Goal: Task Accomplishment & Management: Use online tool/utility

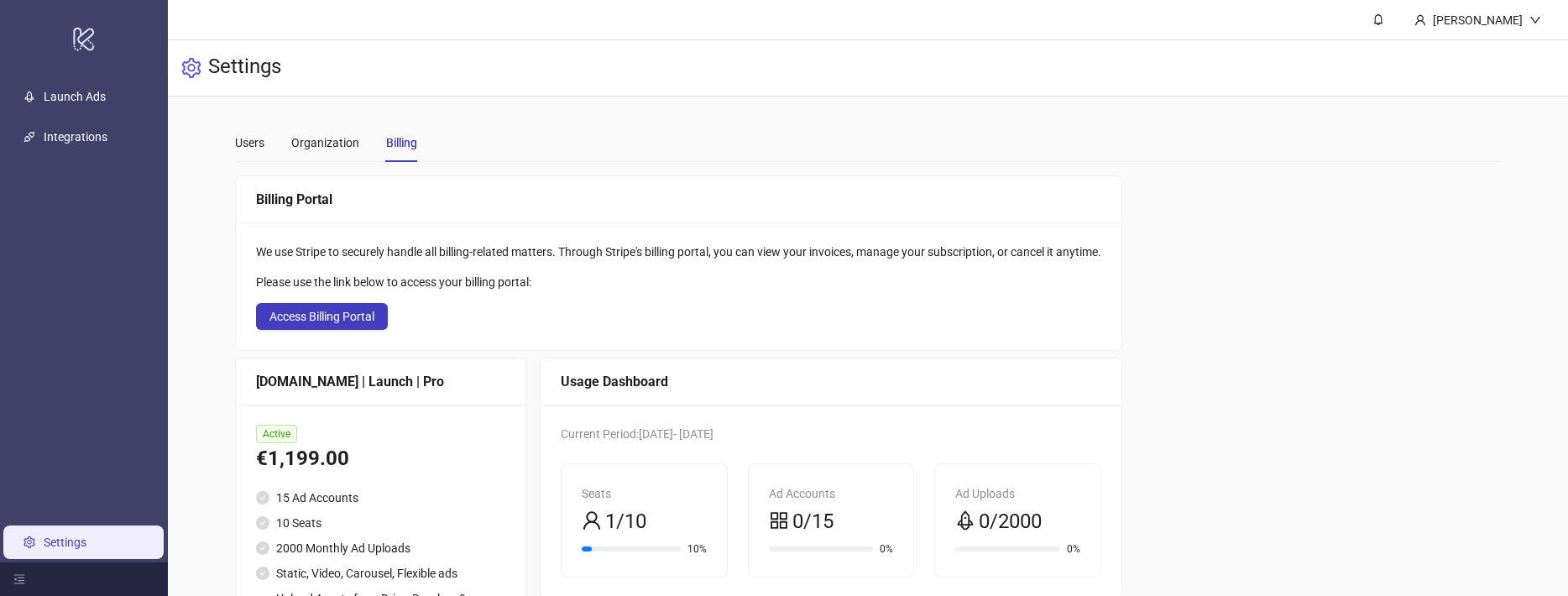
scroll to position [140, 0]
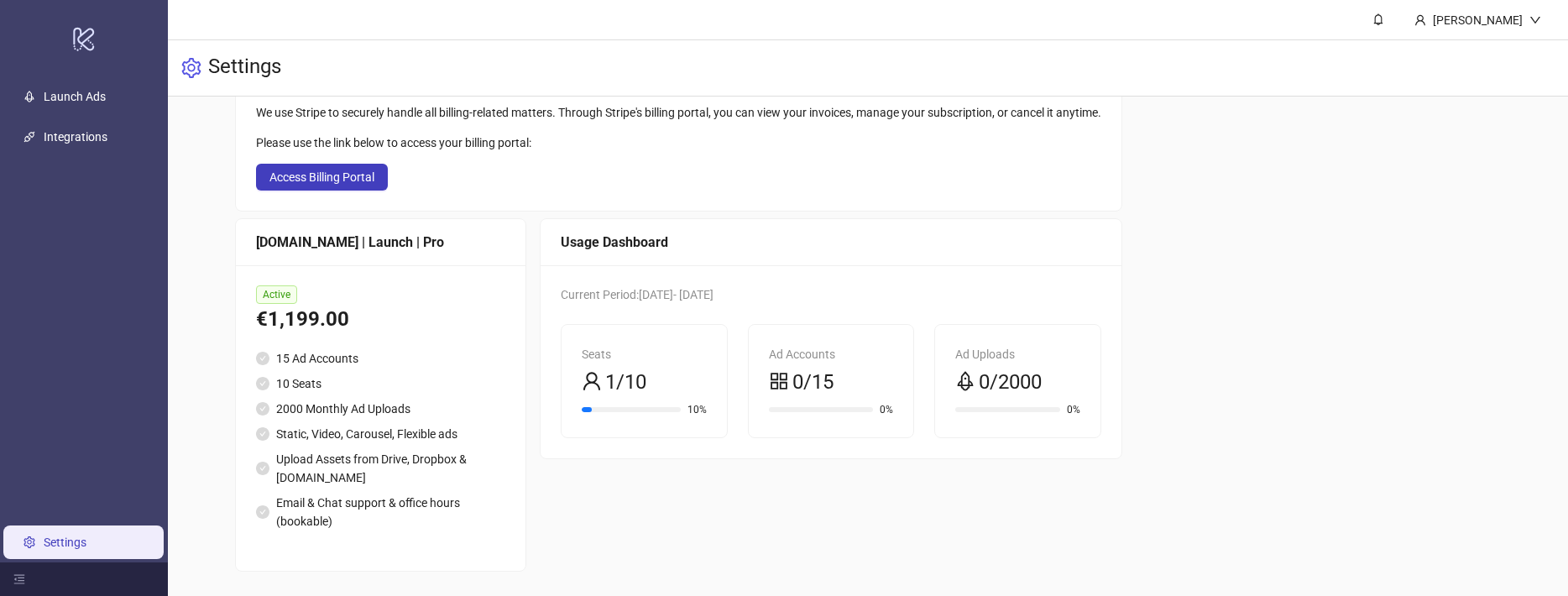
click at [79, 538] on link "Settings" at bounding box center [65, 542] width 43 height 14
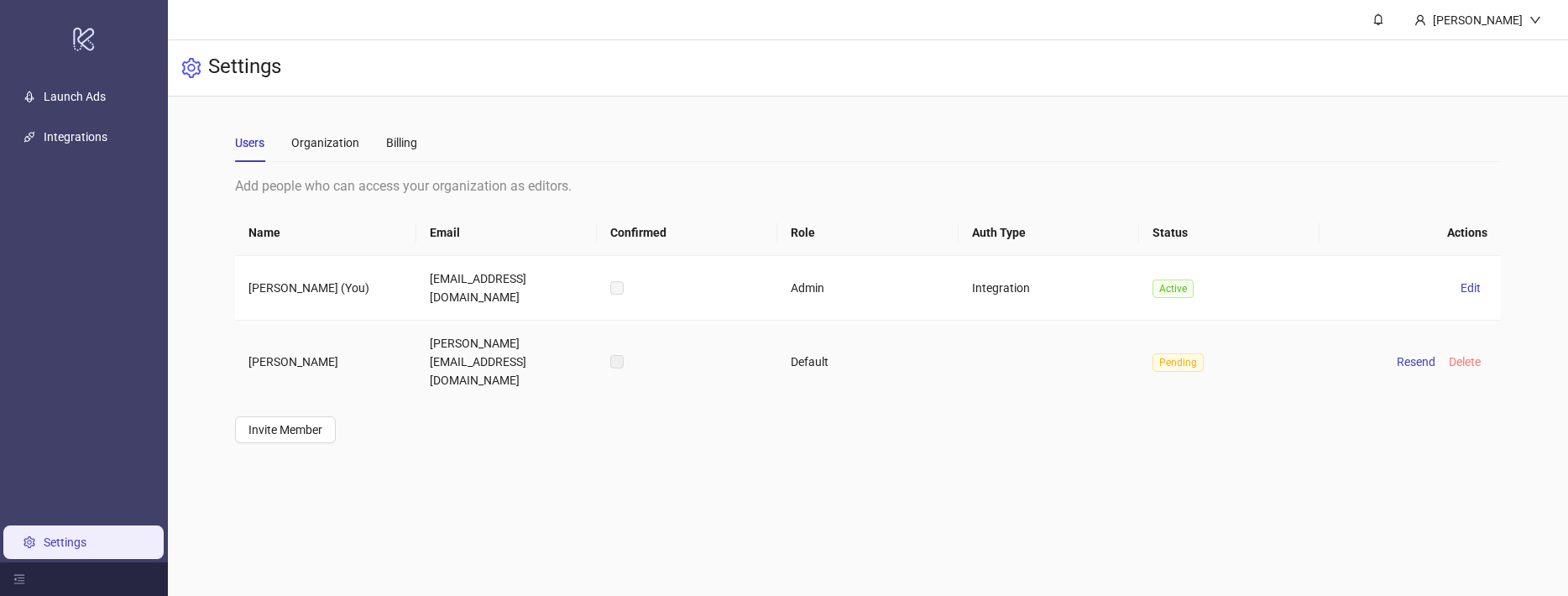
click at [1460, 355] on span "Delete" at bounding box center [1464, 362] width 32 height 14
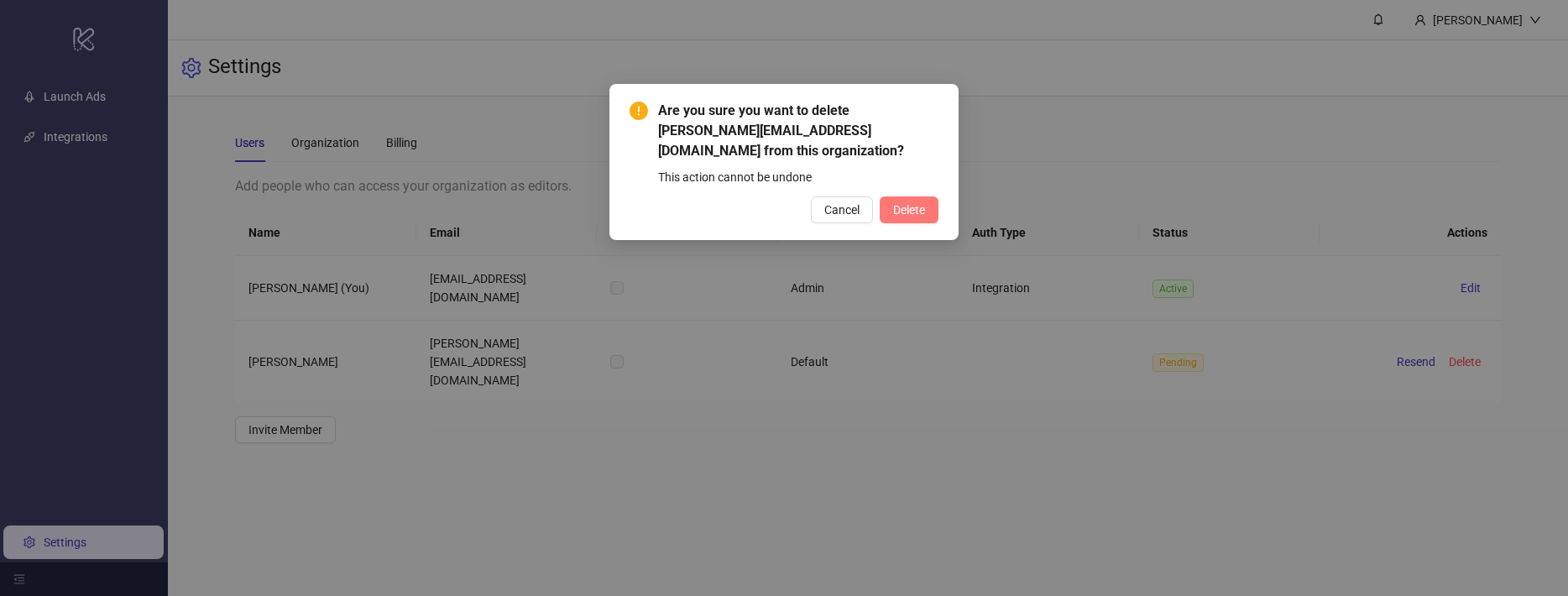
click at [900, 203] on span "Delete" at bounding box center [909, 210] width 32 height 14
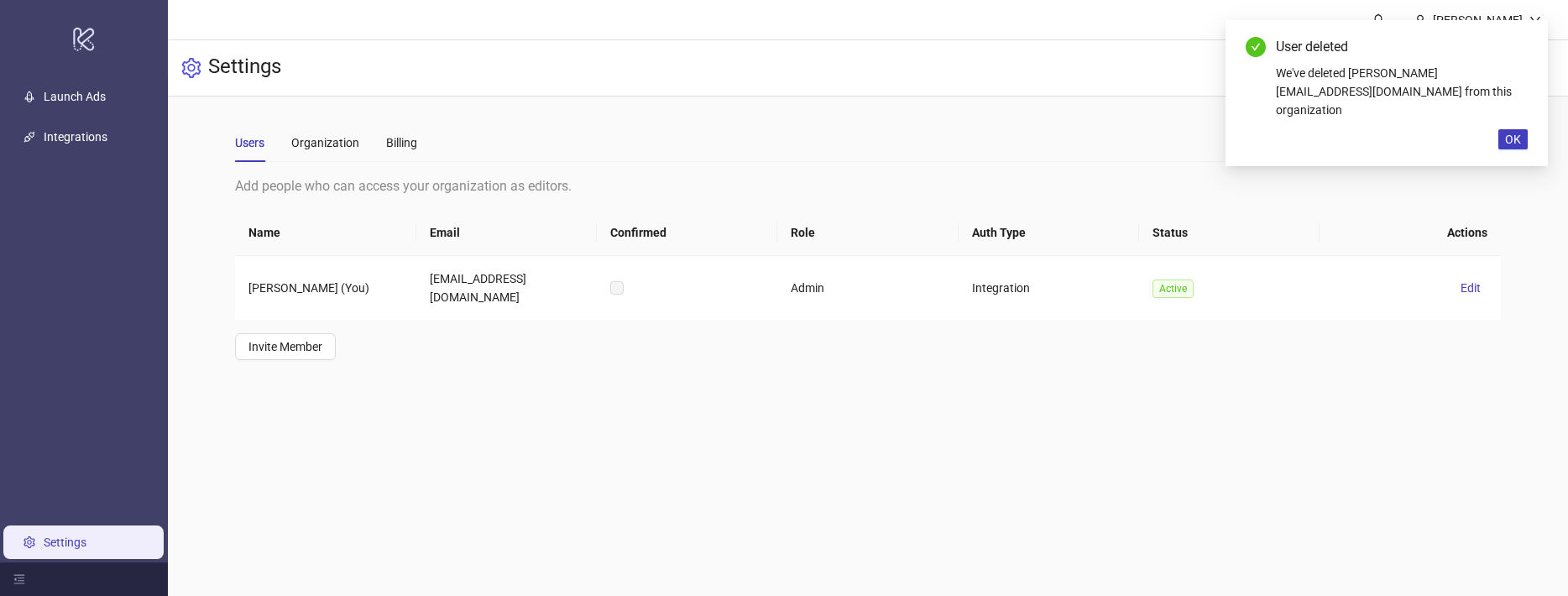
click at [75, 545] on link "Settings" at bounding box center [65, 542] width 43 height 14
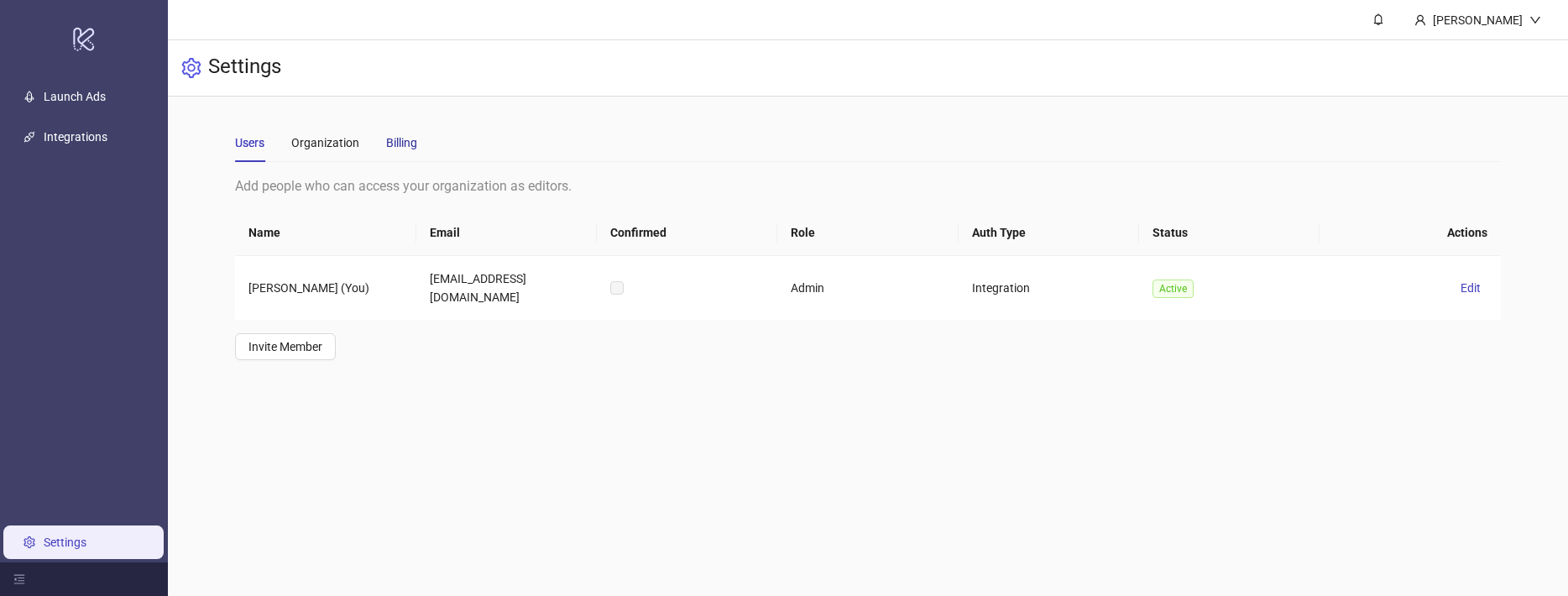
click at [388, 137] on div "Billing" at bounding box center [402, 143] width 31 height 19
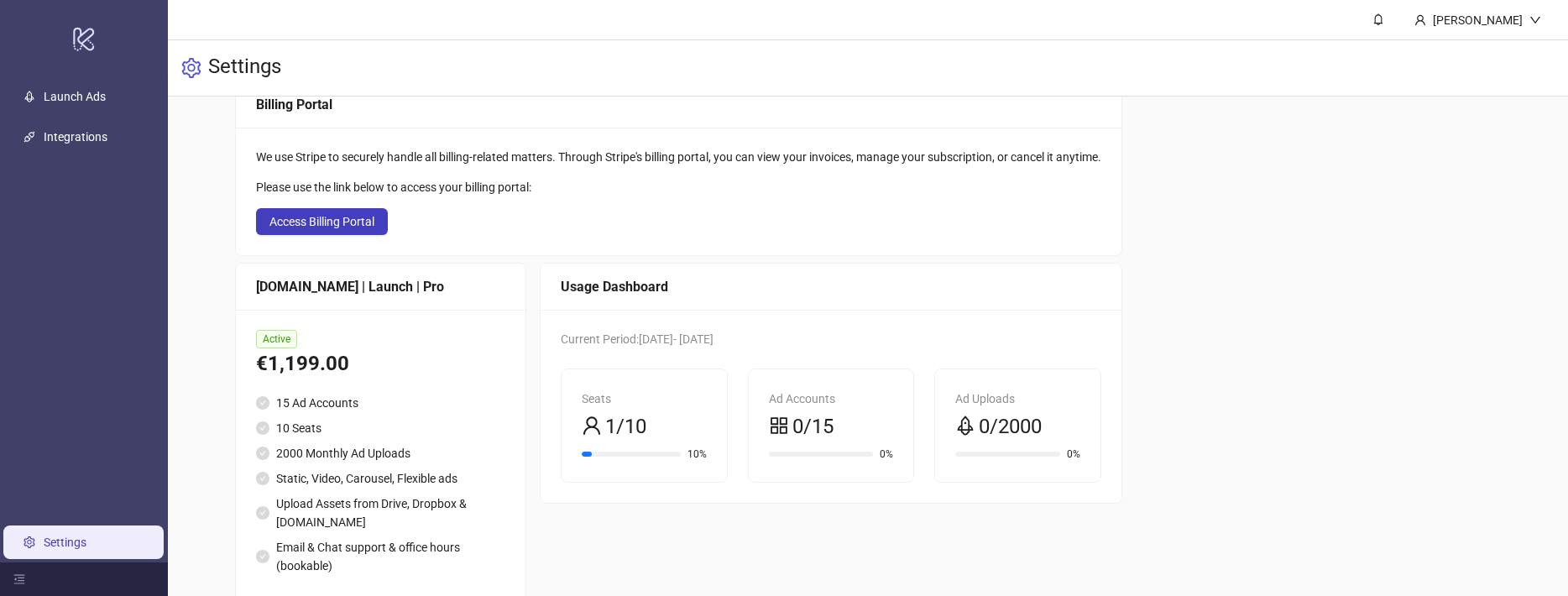
scroll to position [140, 0]
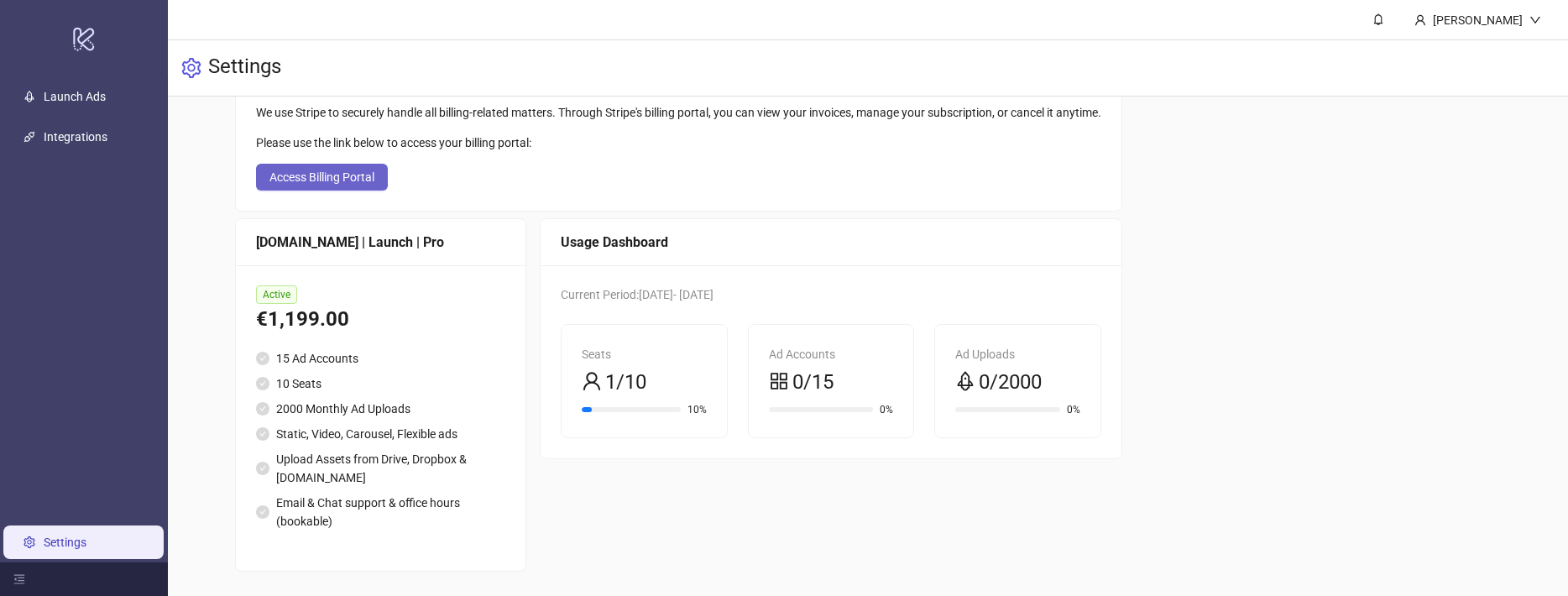
click at [316, 181] on span "Access Billing Portal" at bounding box center [321, 177] width 105 height 14
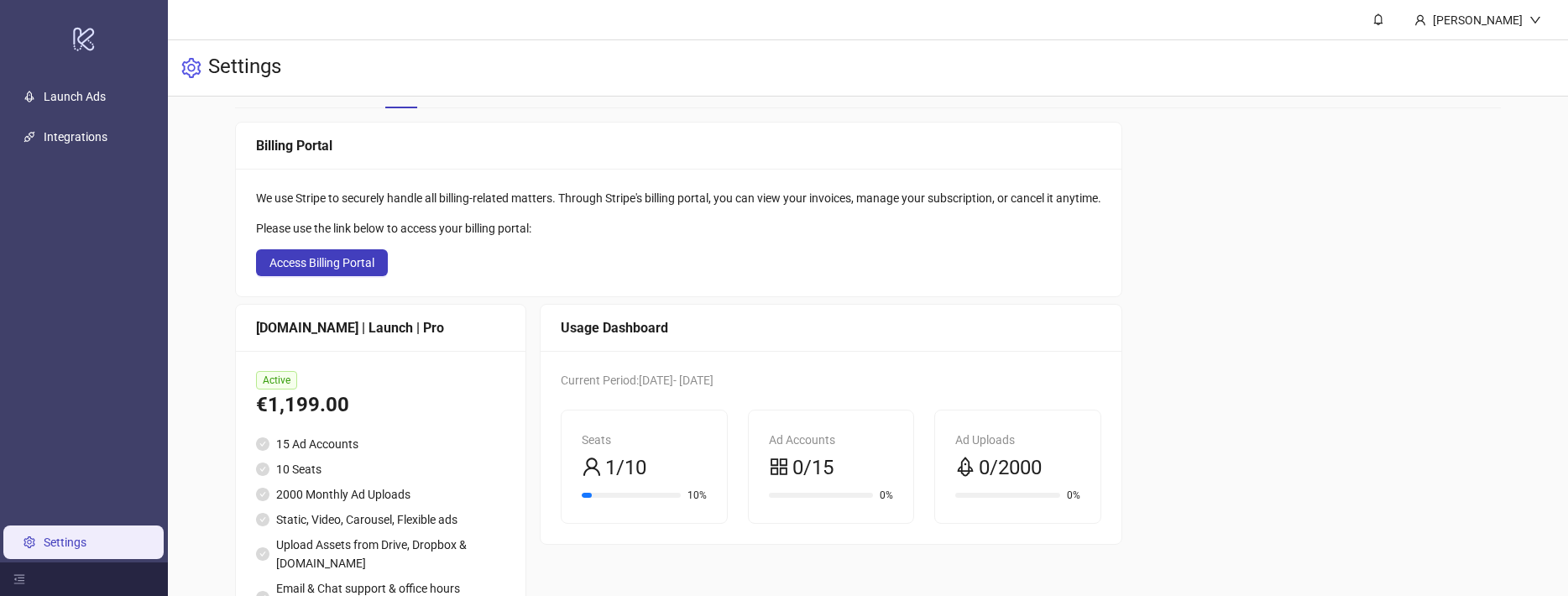
scroll to position [75, 0]
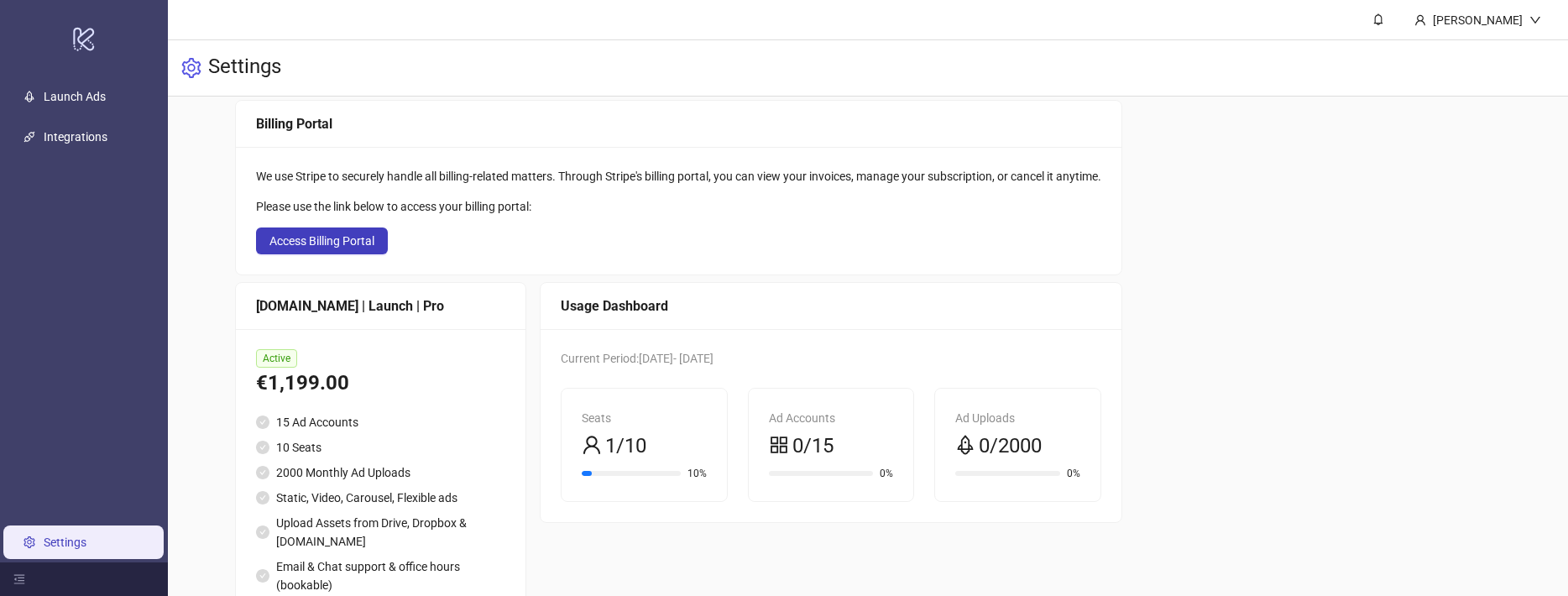
click at [86, 540] on link "Settings" at bounding box center [65, 542] width 43 height 14
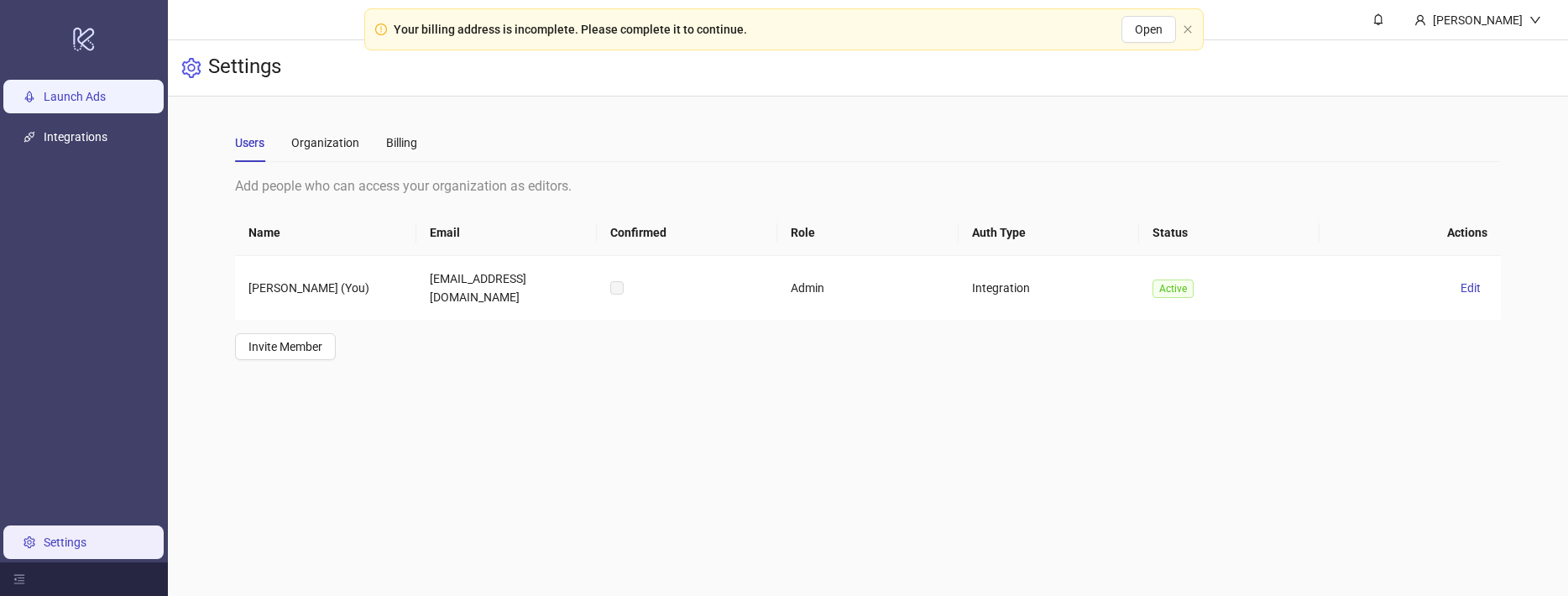
click at [97, 104] on link "Launch Ads" at bounding box center [75, 97] width 63 height 14
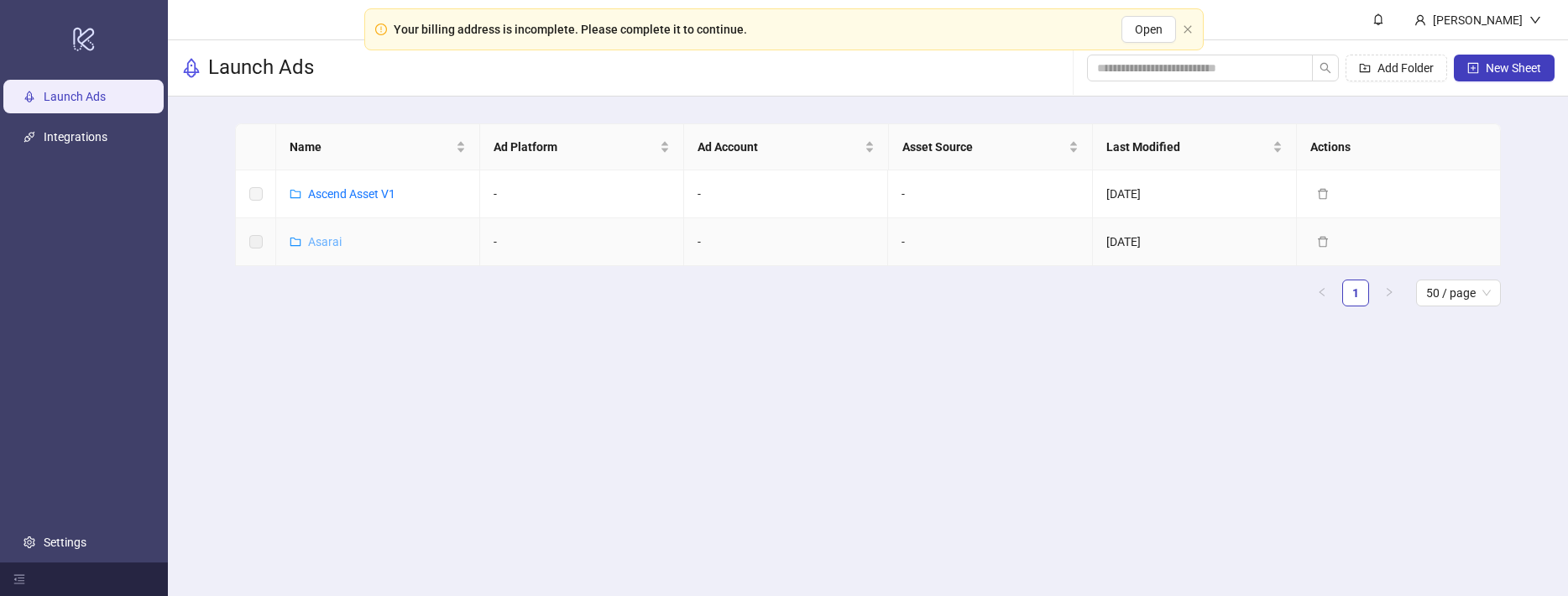
click at [325, 235] on link "Asarai" at bounding box center [324, 242] width 33 height 14
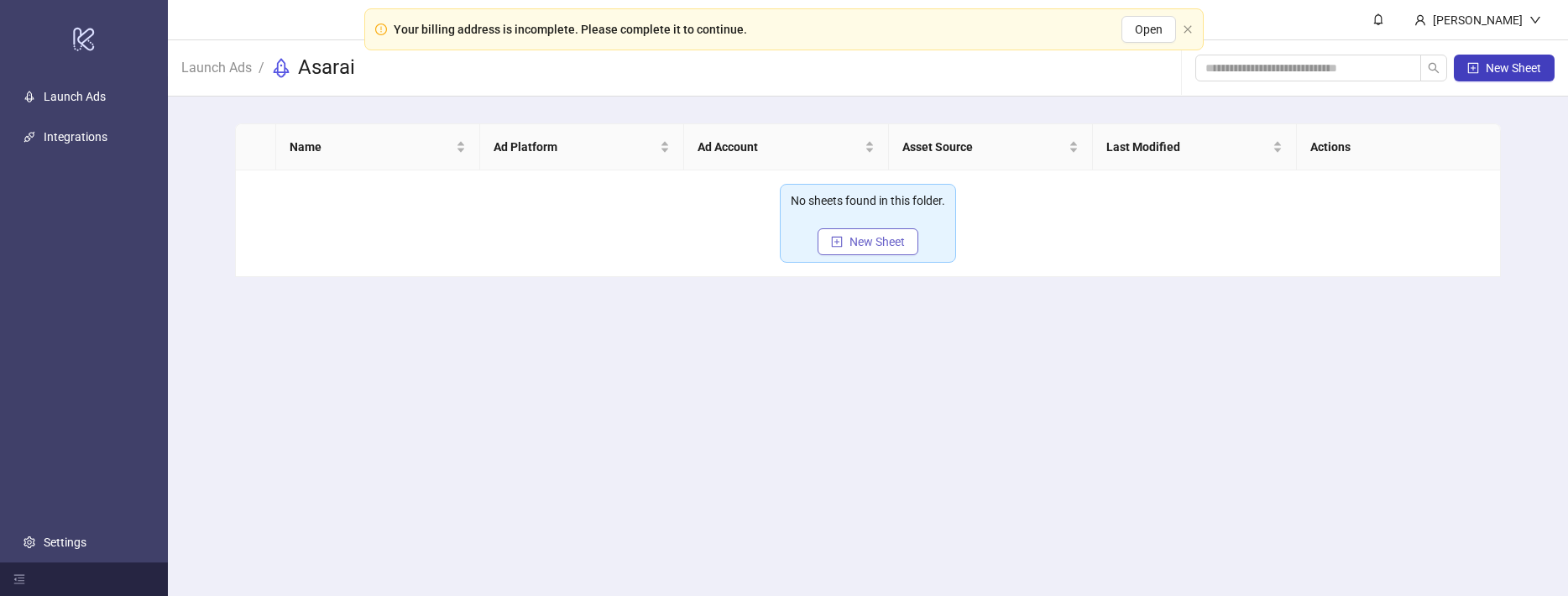
click at [909, 247] on button "New Sheet" at bounding box center [868, 241] width 101 height 26
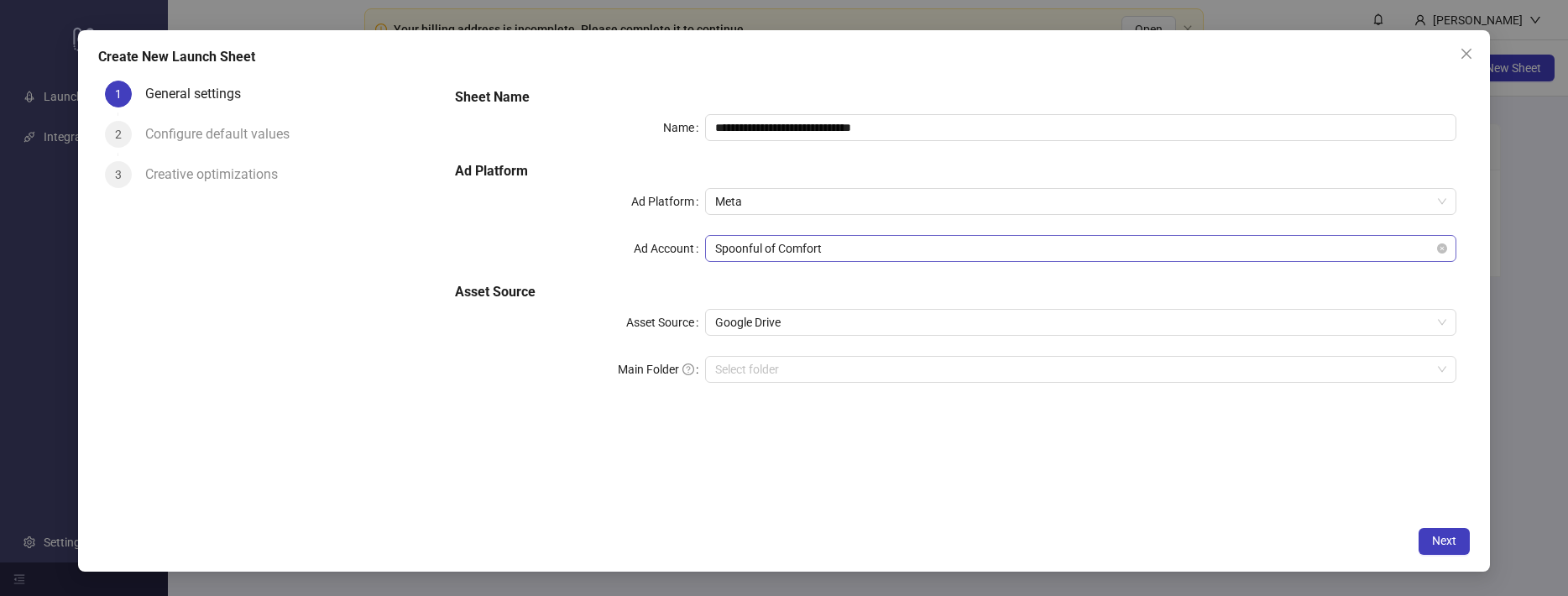
click at [828, 241] on span "Spoonful of Comfort" at bounding box center [1081, 248] width 731 height 25
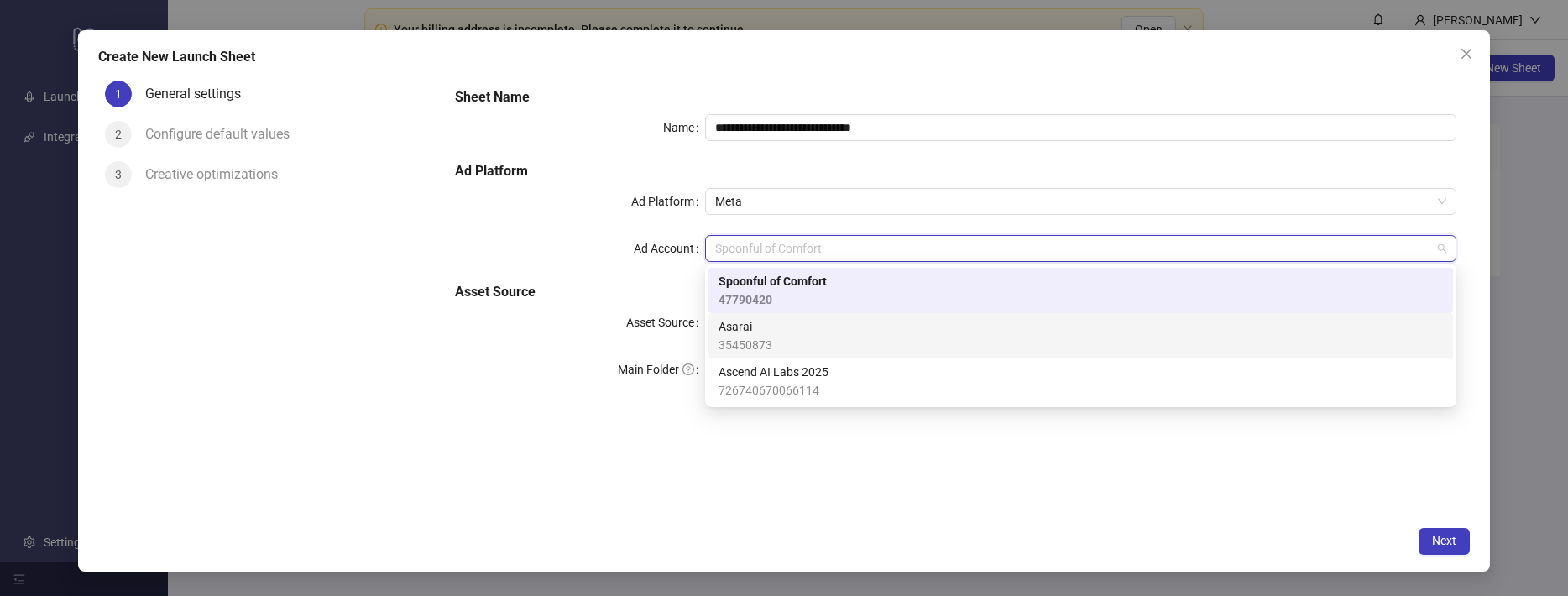
click at [762, 327] on span "Asarai" at bounding box center [744, 326] width 54 height 19
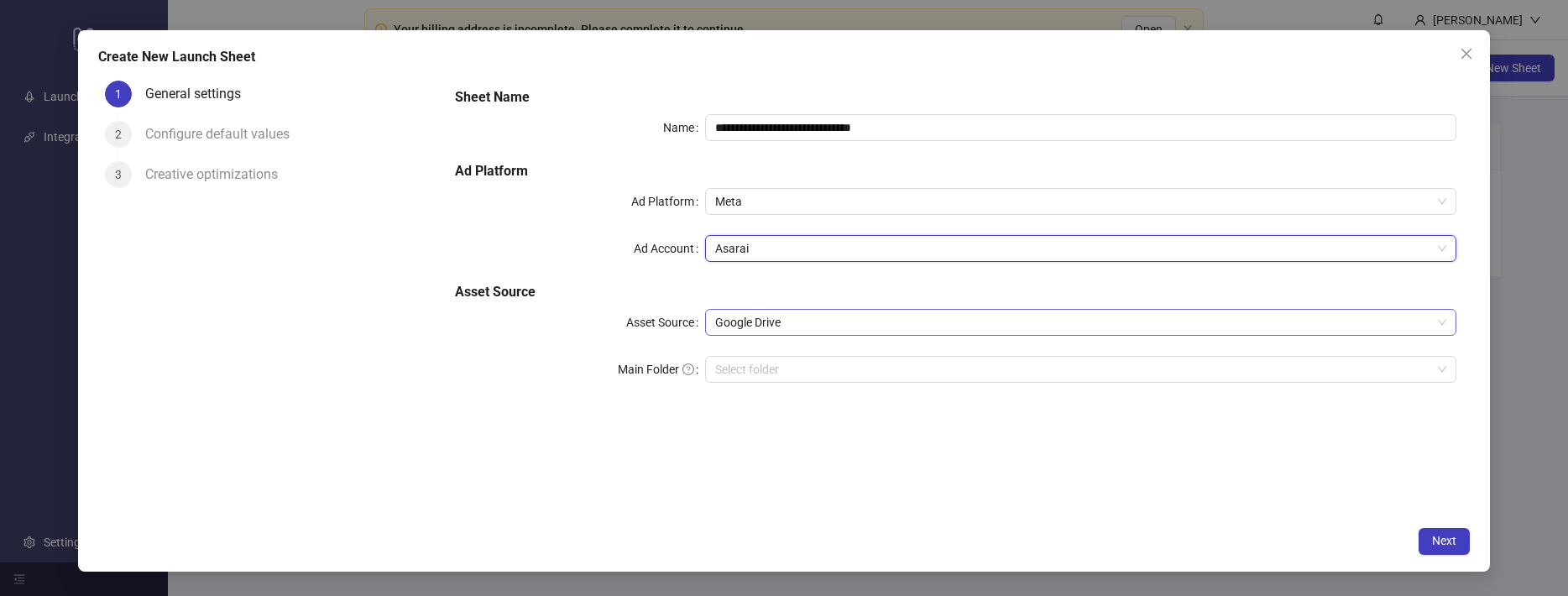
click at [764, 325] on span "Google Drive" at bounding box center [1081, 322] width 731 height 25
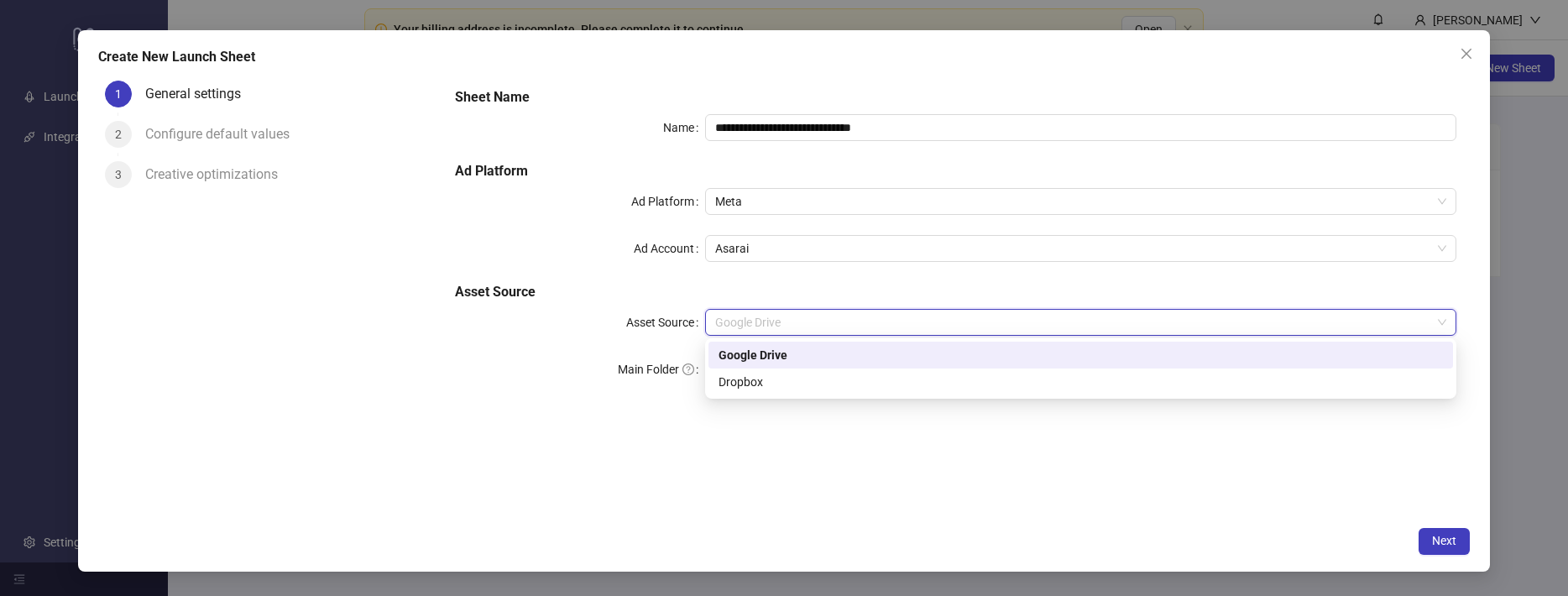
click at [767, 354] on div "Google Drive" at bounding box center [1080, 355] width 724 height 19
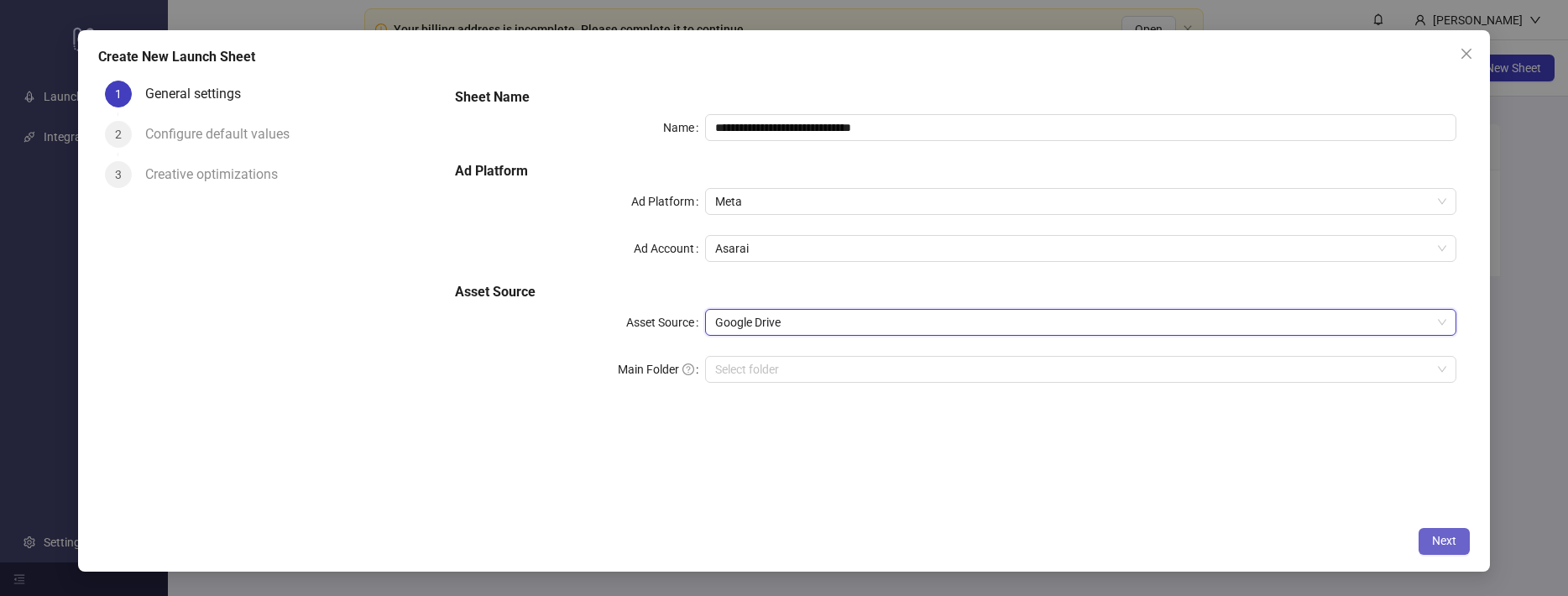
click at [1448, 546] on span "Next" at bounding box center [1444, 540] width 24 height 14
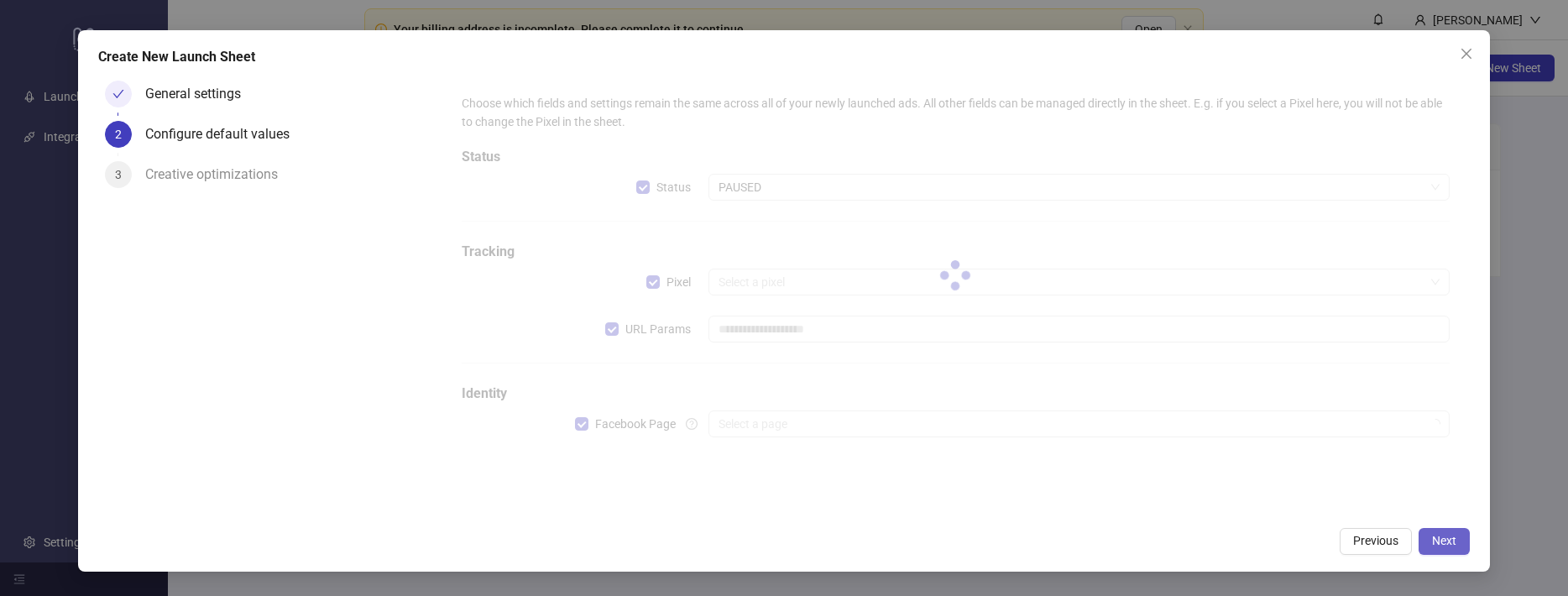
type input "**********"
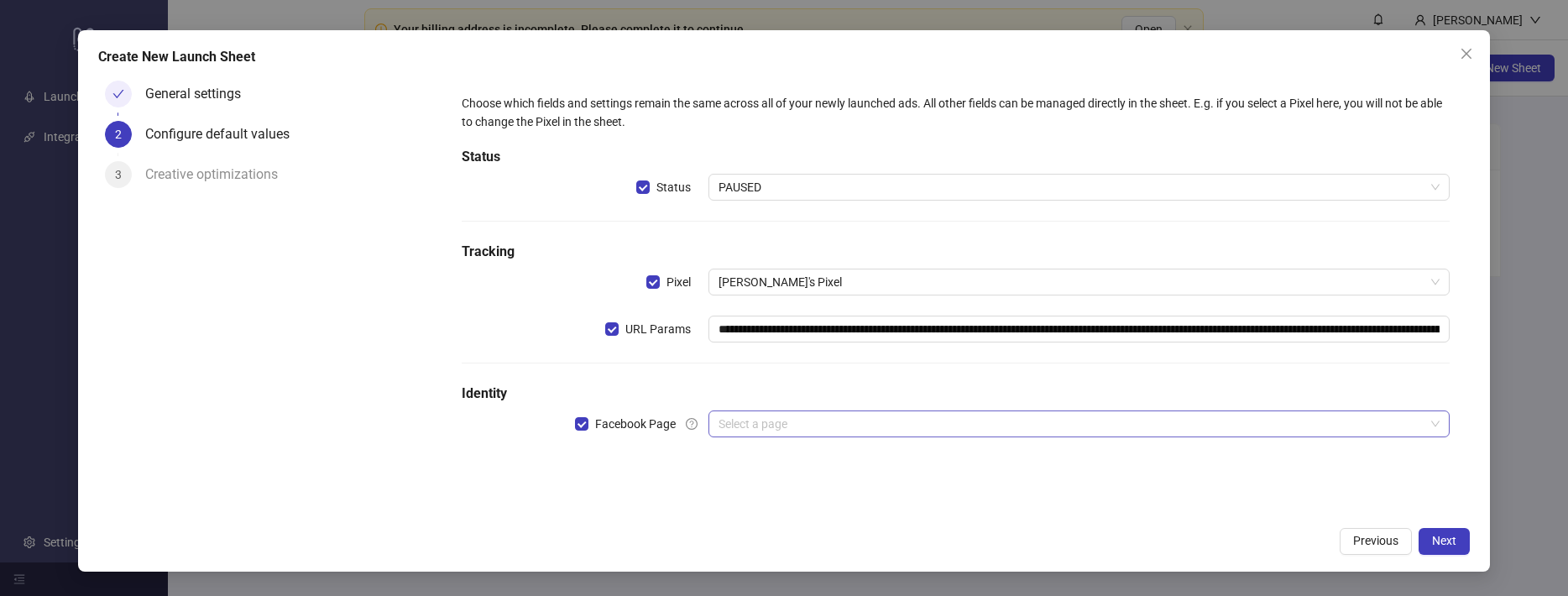
click at [871, 429] on input "search" at bounding box center [1071, 424] width 706 height 25
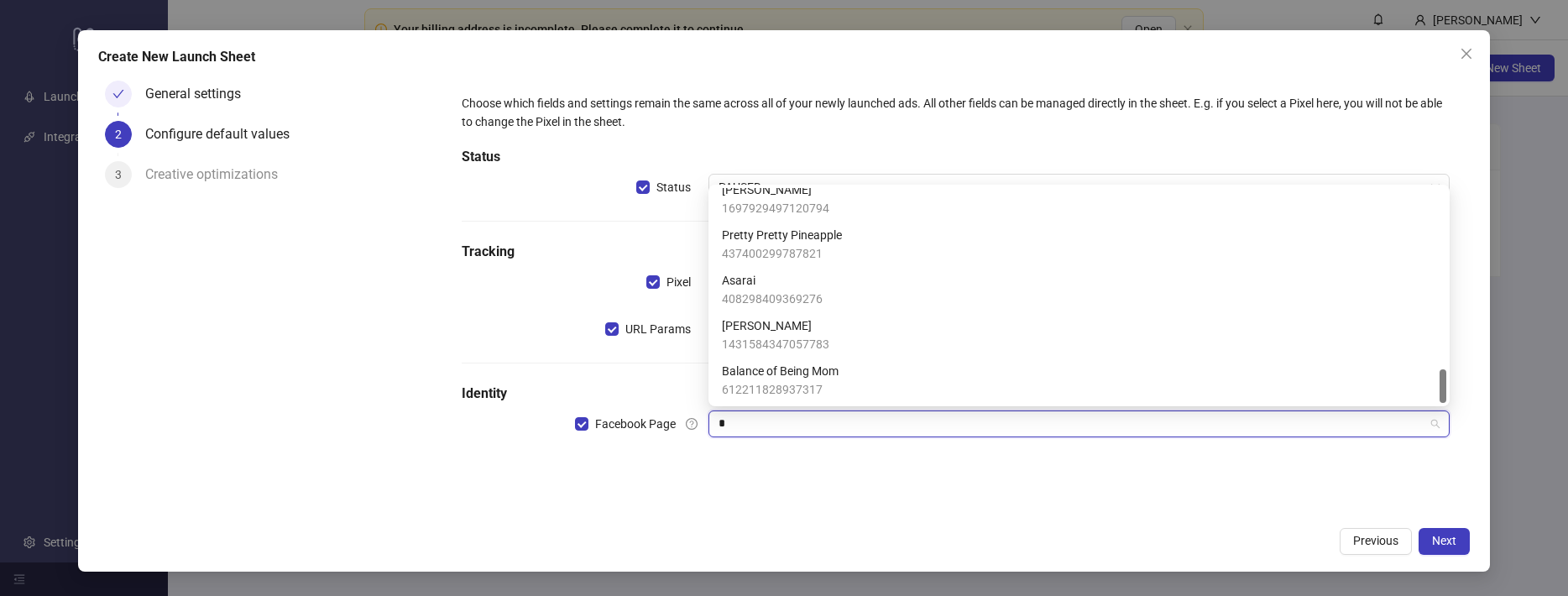
scroll to position [1145, 0]
type input "**"
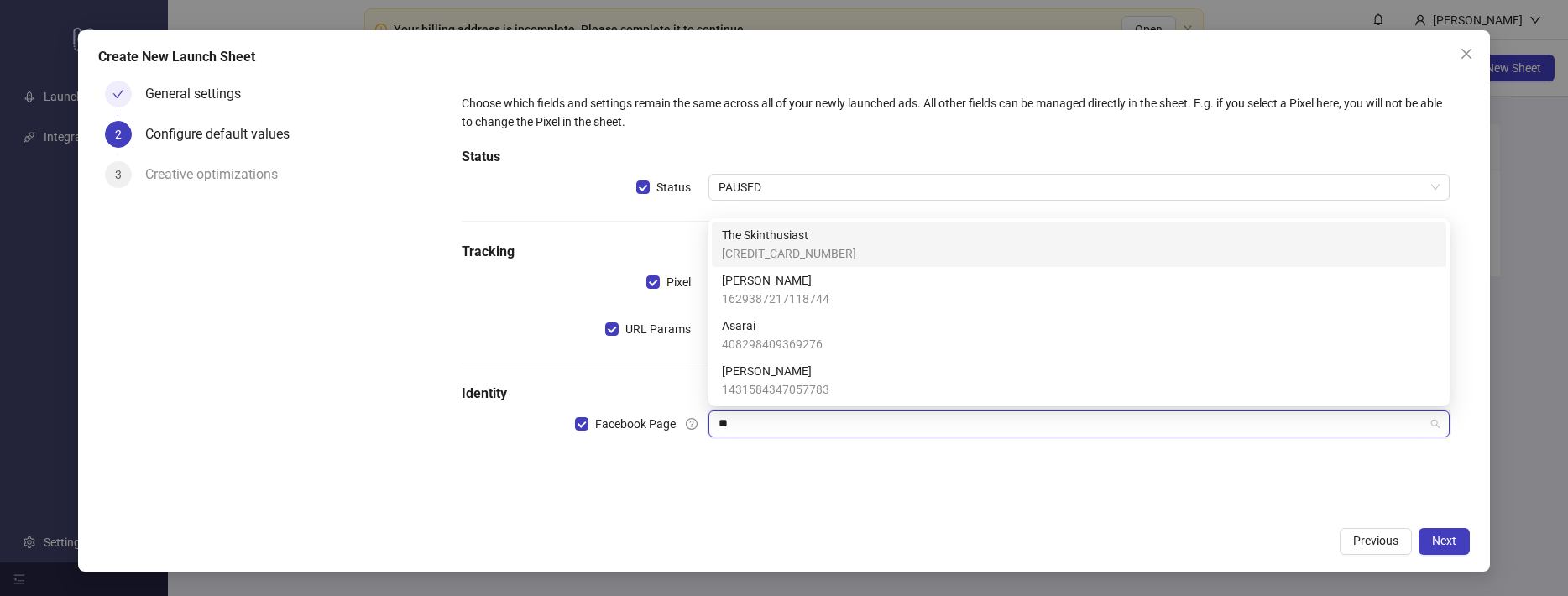
scroll to position [0, 0]
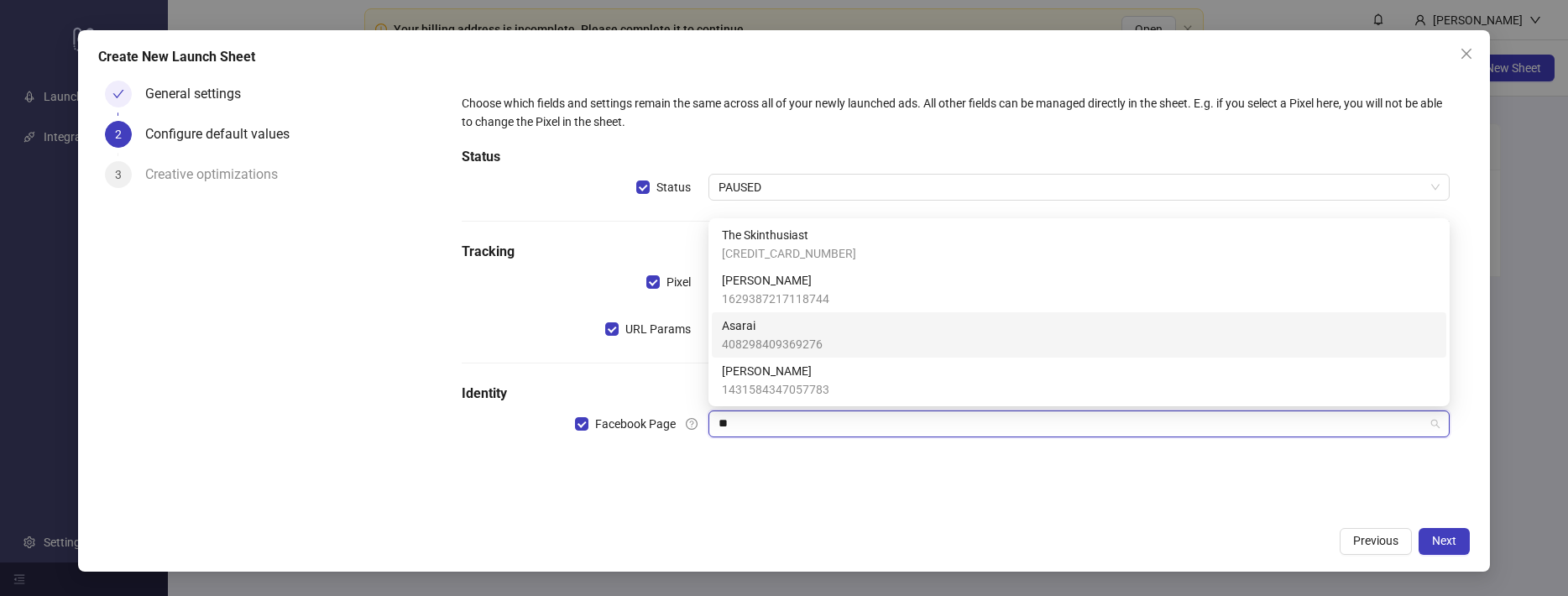
click at [1009, 315] on div "Asarai 408298409369276" at bounding box center [1080, 335] width 735 height 45
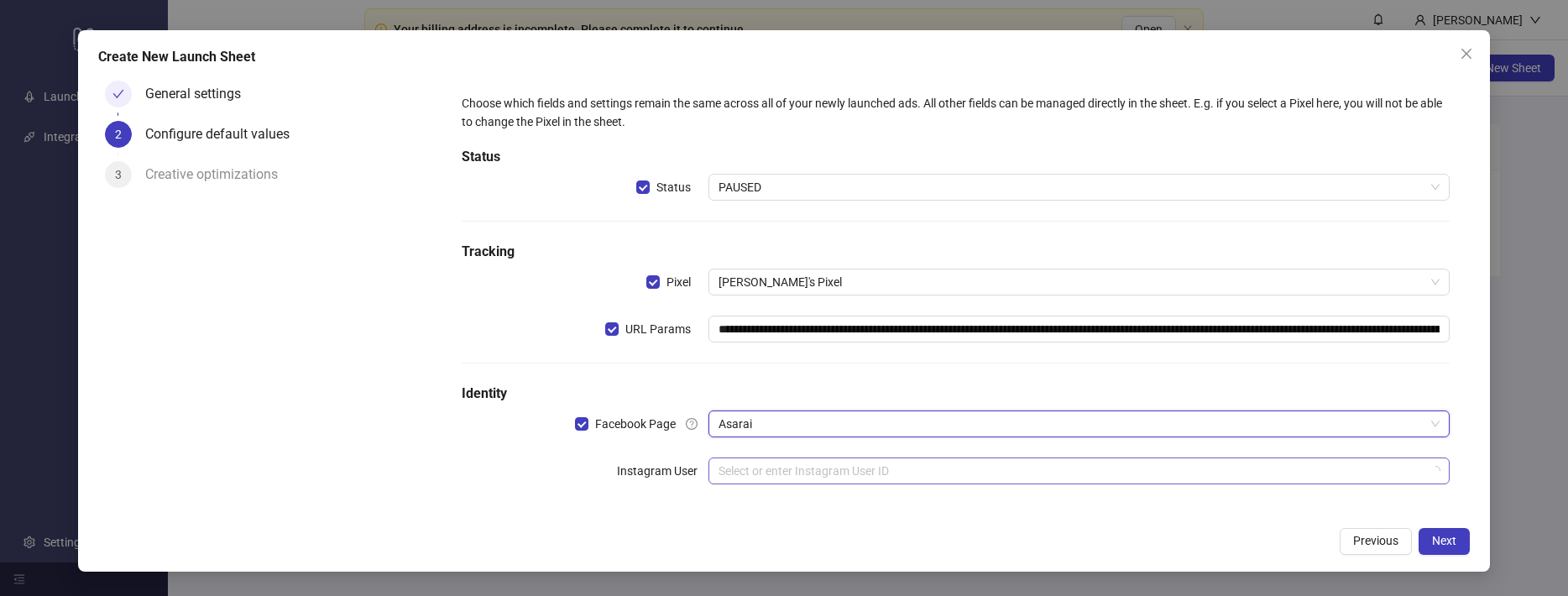
click at [1052, 458] on input "search" at bounding box center [1071, 471] width 706 height 25
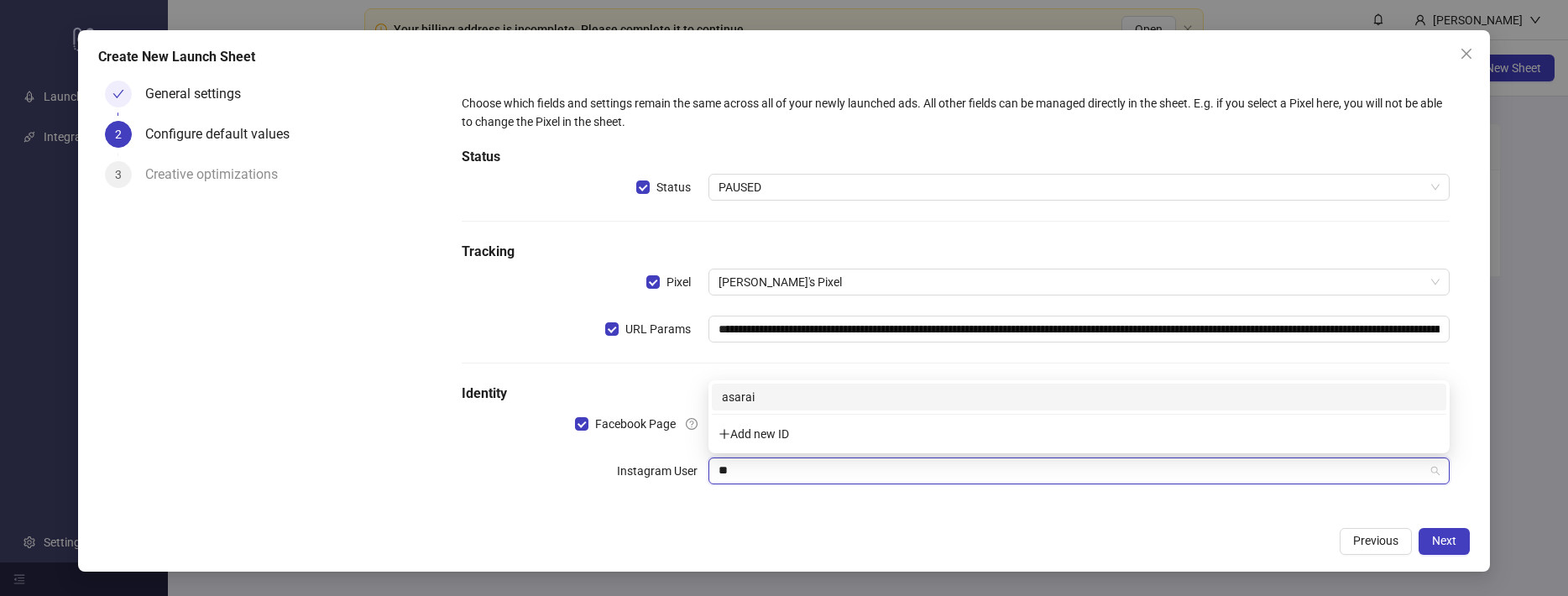
paste input "**********"
type input "***"
click at [1088, 407] on div "asarai" at bounding box center [1080, 397] width 735 height 26
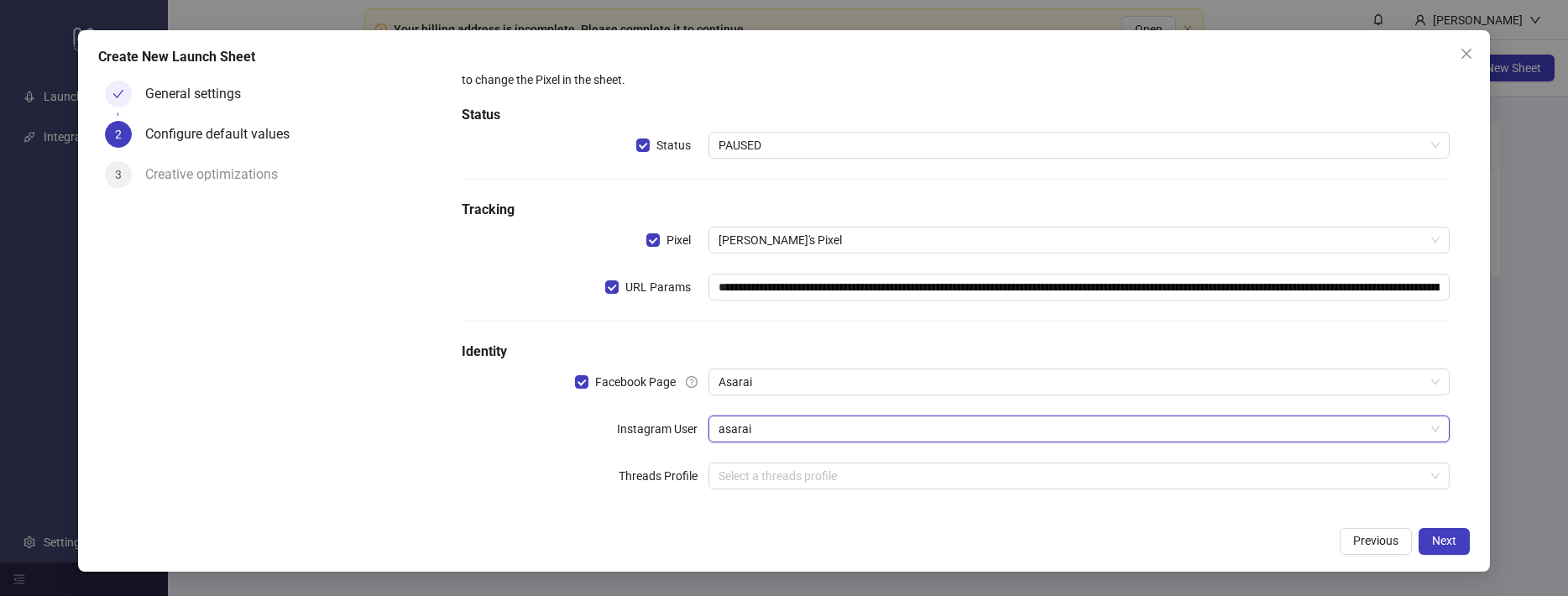
scroll to position [54, 0]
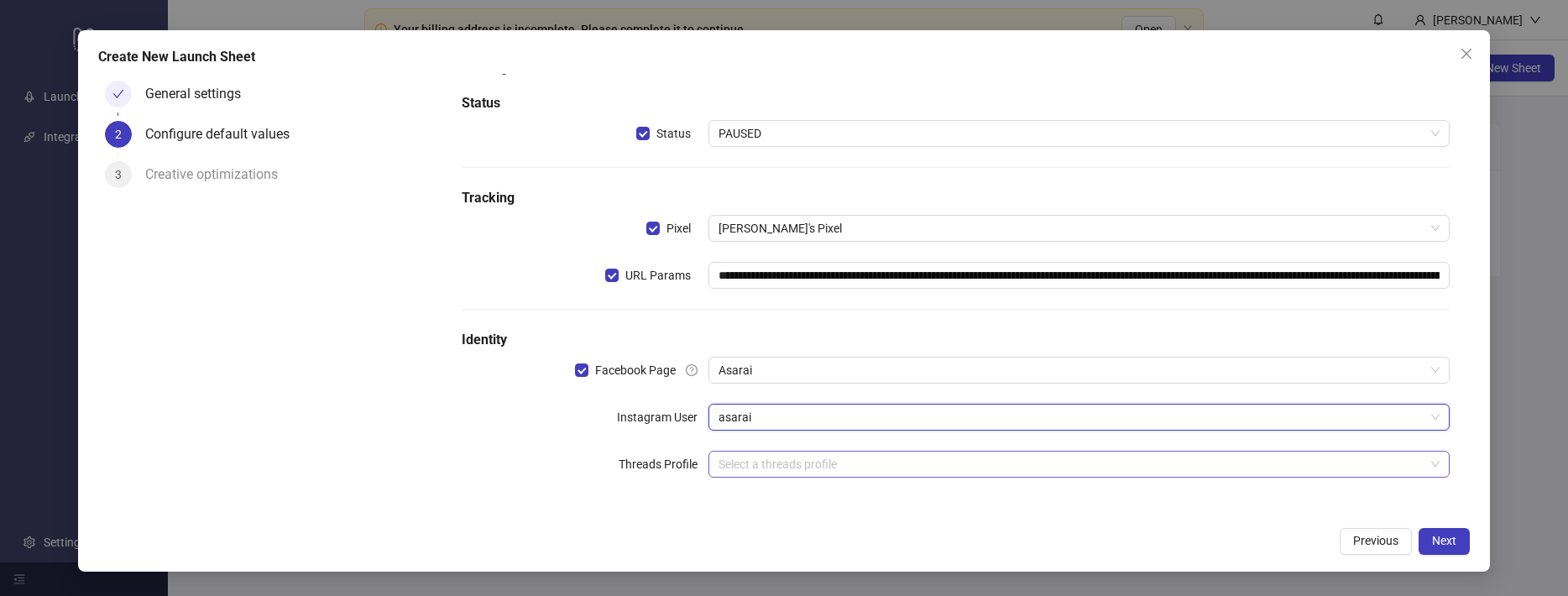
click at [1104, 466] on input "search" at bounding box center [1071, 464] width 706 height 25
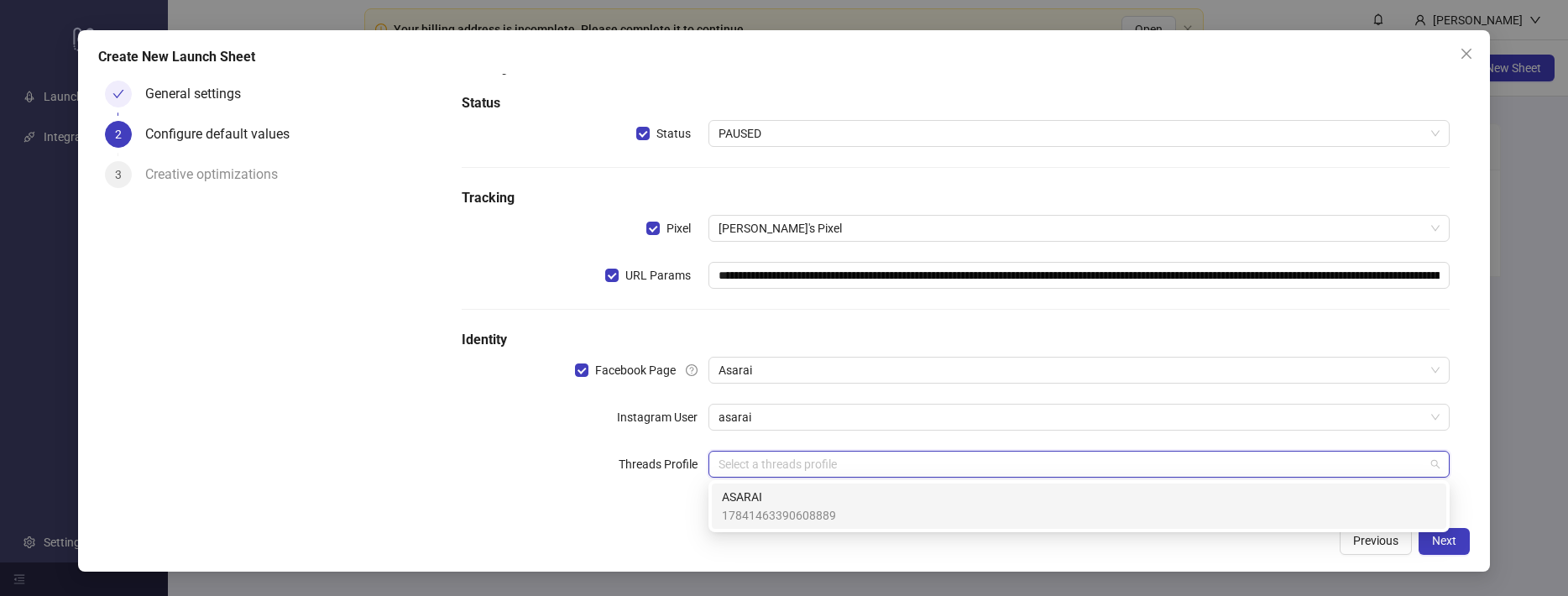
click at [1103, 501] on div "ASARAI 17841463390608889" at bounding box center [1079, 506] width 714 height 37
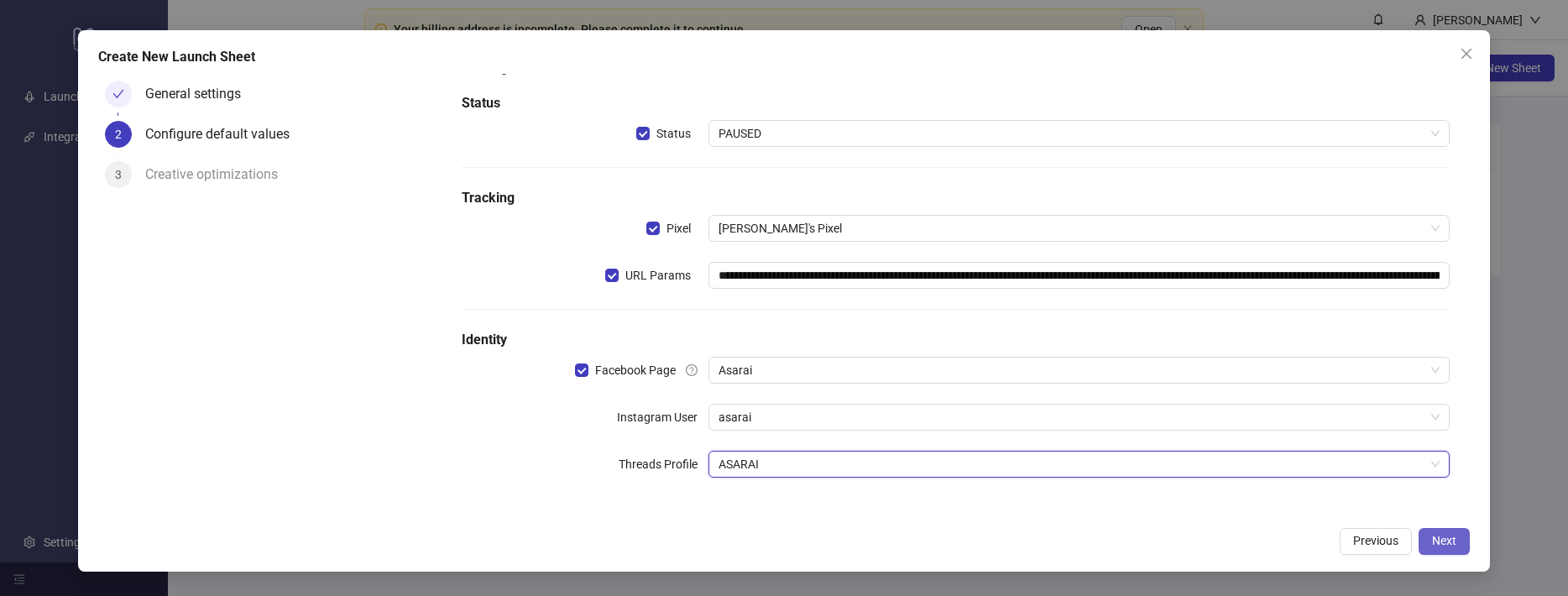
click at [1463, 536] on button "Next" at bounding box center [1444, 540] width 51 height 26
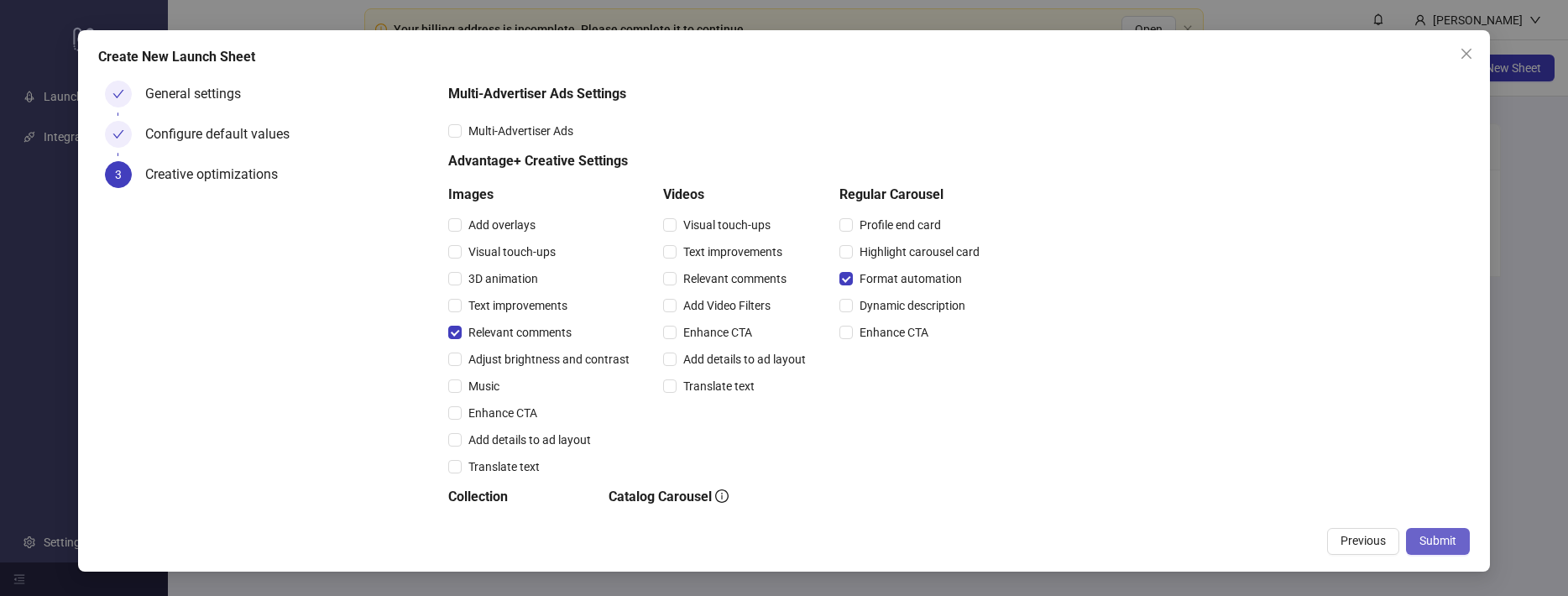
click at [1434, 540] on span "Submit" at bounding box center [1438, 540] width 37 height 14
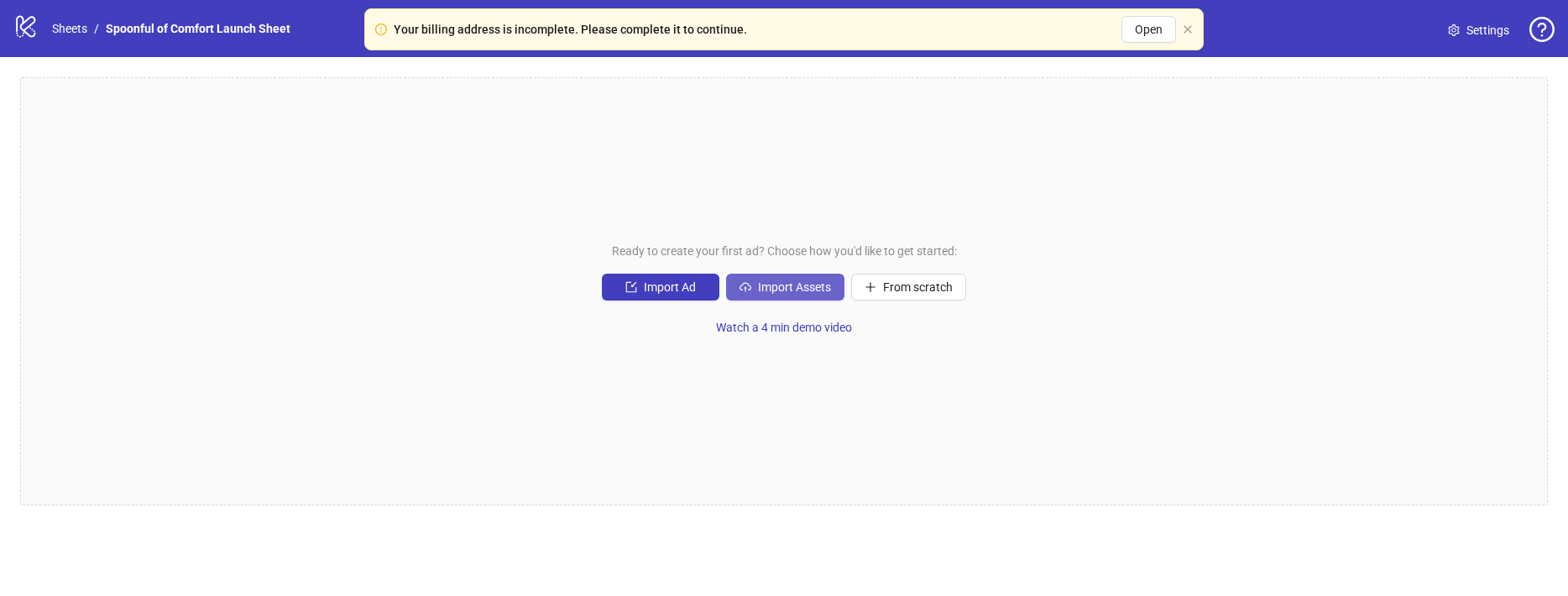
click at [768, 289] on span "Import Assets" at bounding box center [794, 287] width 73 height 14
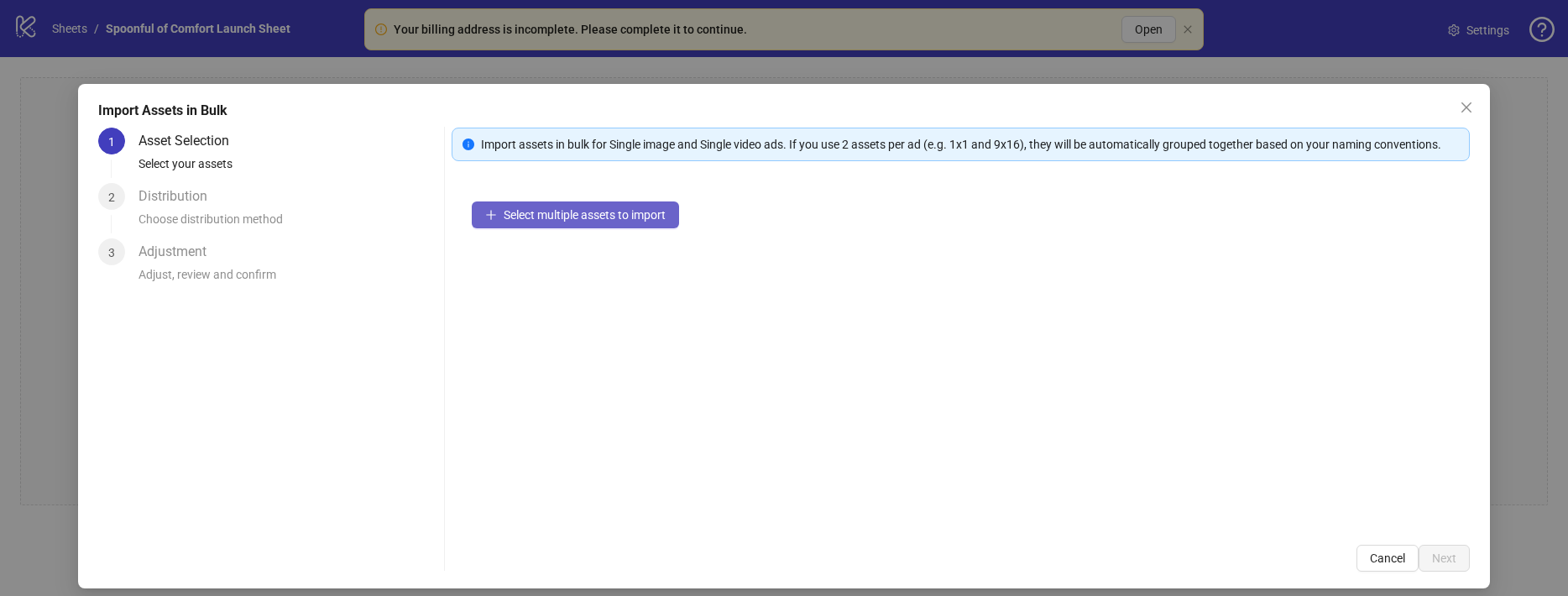
click at [581, 219] on span "Select multiple assets to import" at bounding box center [585, 215] width 162 height 14
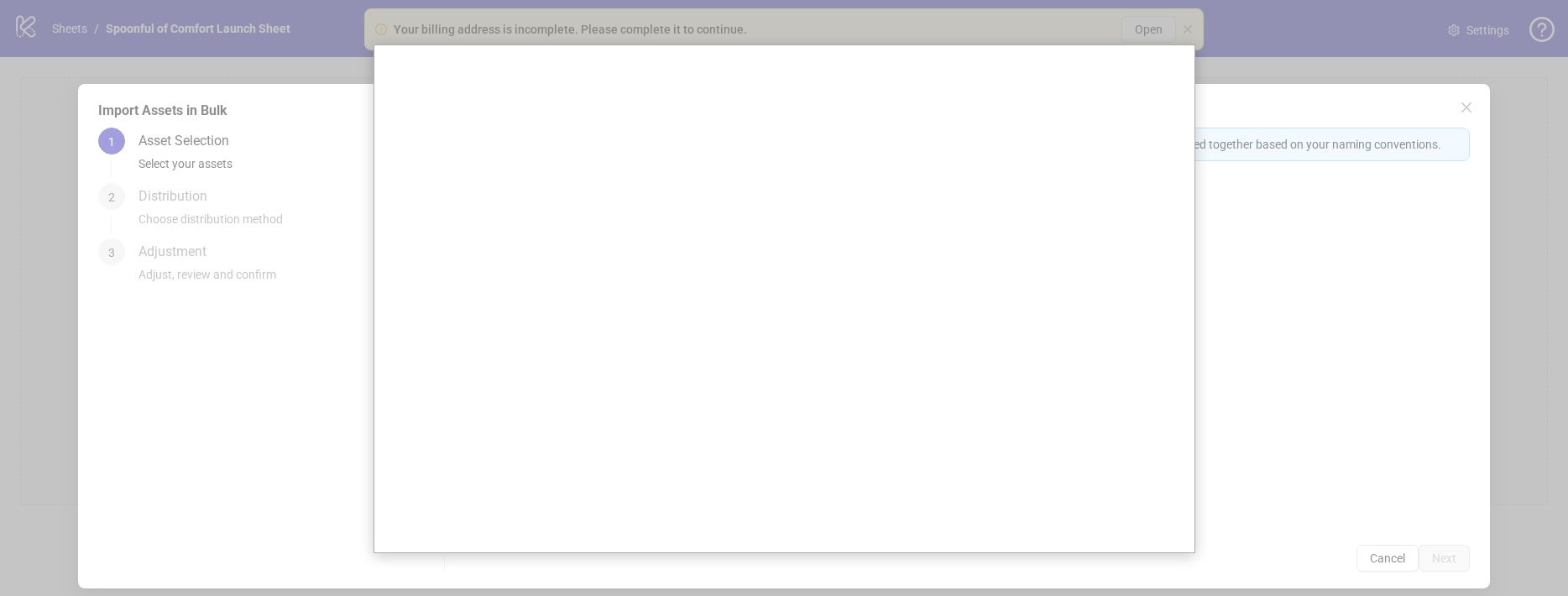
click at [1369, 319] on div at bounding box center [784, 298] width 1568 height 596
click at [1506, 277] on div at bounding box center [784, 298] width 1568 height 596
drag, startPoint x: 1434, startPoint y: 536, endPoint x: 1392, endPoint y: 479, distance: 70.8
click at [1434, 534] on div at bounding box center [784, 298] width 1568 height 596
click at [1440, 123] on div at bounding box center [784, 298] width 1568 height 596
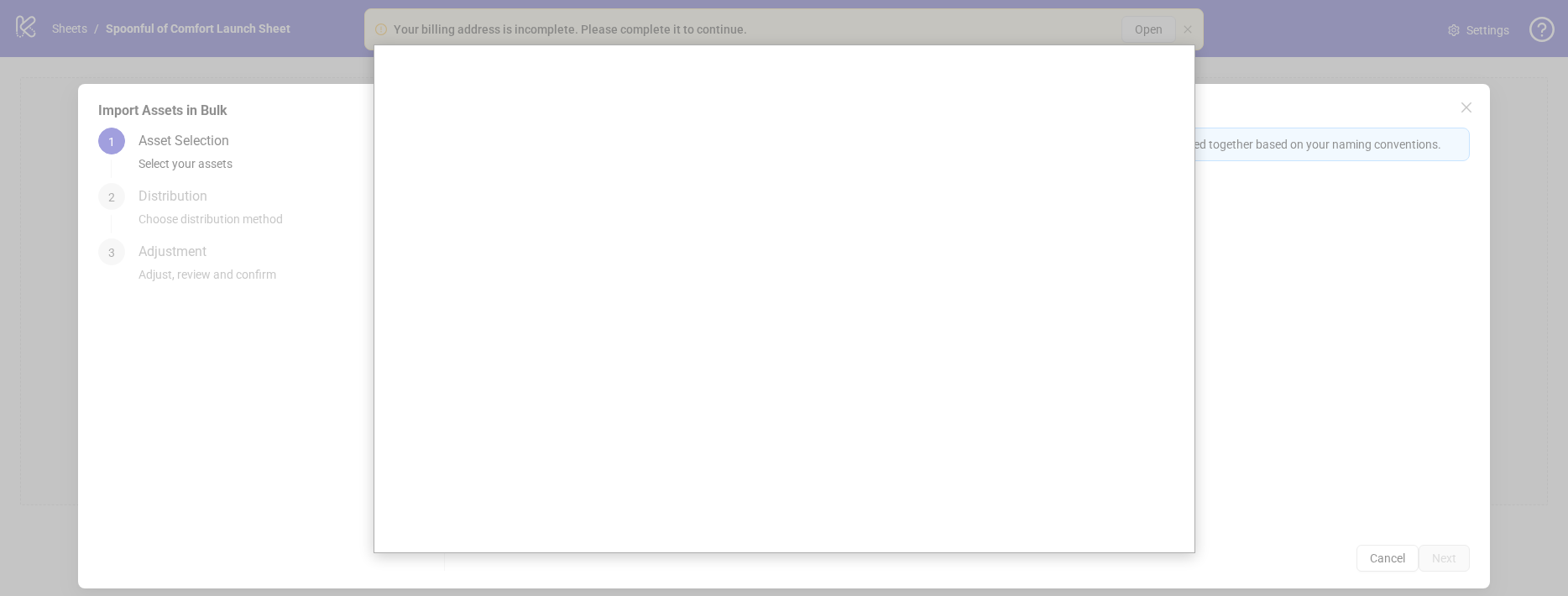
click at [1459, 113] on div at bounding box center [784, 298] width 1568 height 596
drag, startPoint x: 1520, startPoint y: 214, endPoint x: 1516, endPoint y: 199, distance: 15.5
click at [1519, 213] on div at bounding box center [784, 298] width 1568 height 596
click at [1478, 122] on div at bounding box center [784, 298] width 1568 height 596
drag, startPoint x: 1393, startPoint y: 63, endPoint x: 1393, endPoint y: 78, distance: 15.0
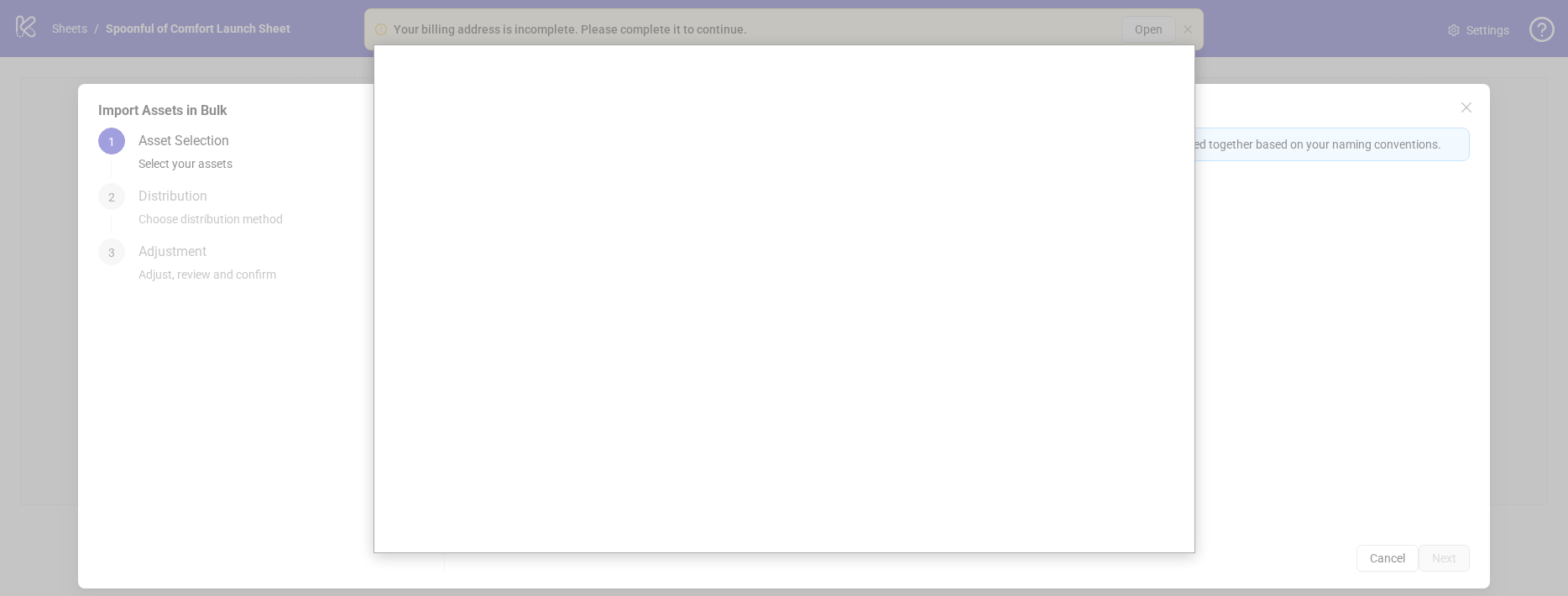
click at [1393, 63] on div at bounding box center [784, 298] width 1568 height 596
click at [1446, 516] on div at bounding box center [784, 298] width 1568 height 596
drag, startPoint x: 1270, startPoint y: 305, endPoint x: 1319, endPoint y: 254, distance: 70.7
click at [1298, 274] on div at bounding box center [784, 298] width 1568 height 596
click at [1012, 41] on div at bounding box center [784, 298] width 1568 height 596
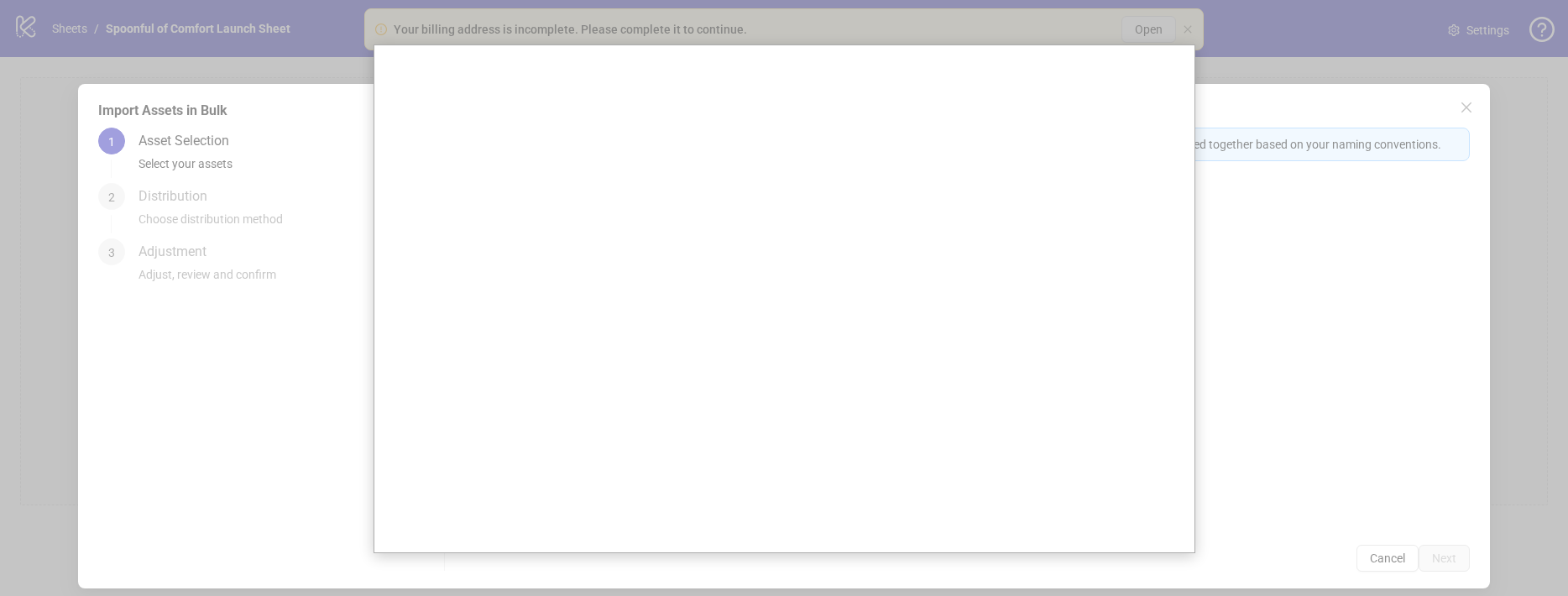
click at [1433, 108] on div at bounding box center [784, 298] width 1568 height 596
click at [1539, 484] on div at bounding box center [784, 298] width 1568 height 596
click at [1374, 70] on div at bounding box center [784, 298] width 1568 height 596
click at [1541, 49] on div at bounding box center [784, 298] width 1568 height 596
click at [1465, 461] on div at bounding box center [784, 298] width 1568 height 596
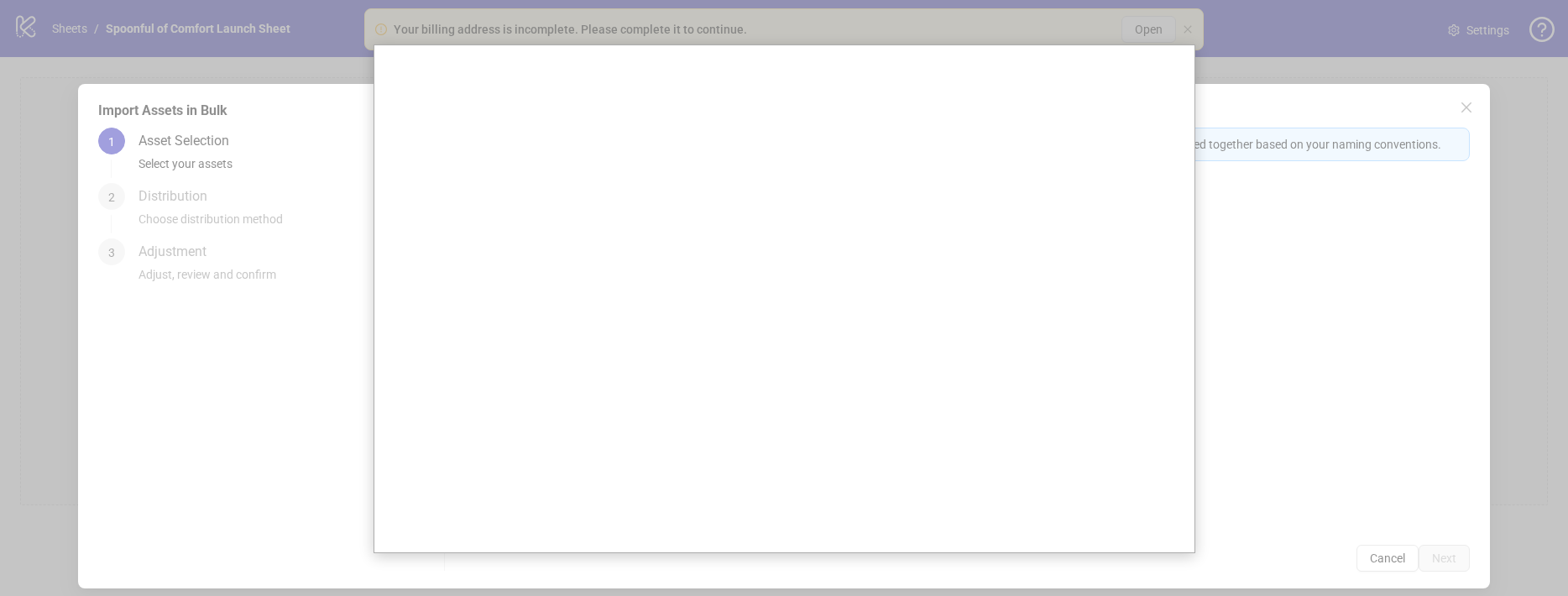
click at [1522, 60] on div at bounding box center [784, 298] width 1568 height 596
click at [273, 45] on div at bounding box center [784, 298] width 1568 height 596
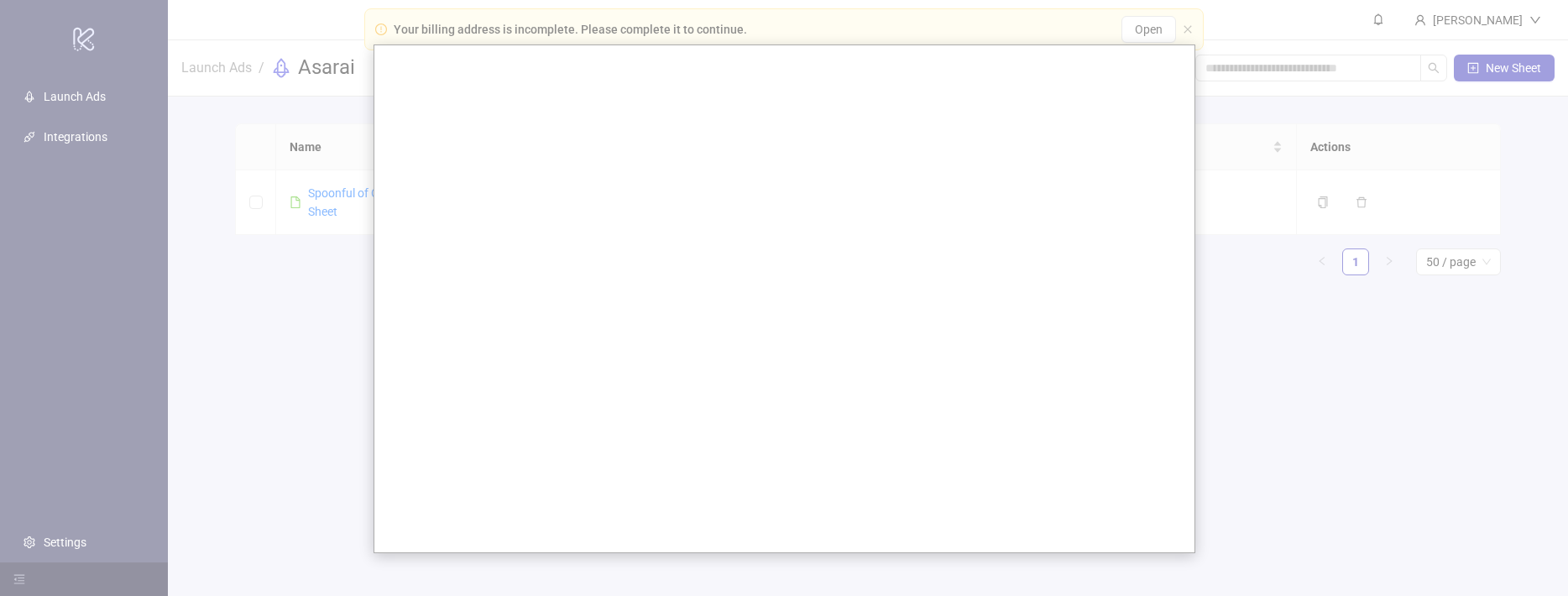
click at [1213, 178] on div at bounding box center [784, 298] width 1568 height 596
click at [1195, 24] on div at bounding box center [784, 298] width 1568 height 596
drag, startPoint x: 355, startPoint y: 252, endPoint x: 342, endPoint y: 240, distance: 17.7
click at [353, 251] on div at bounding box center [784, 298] width 1568 height 596
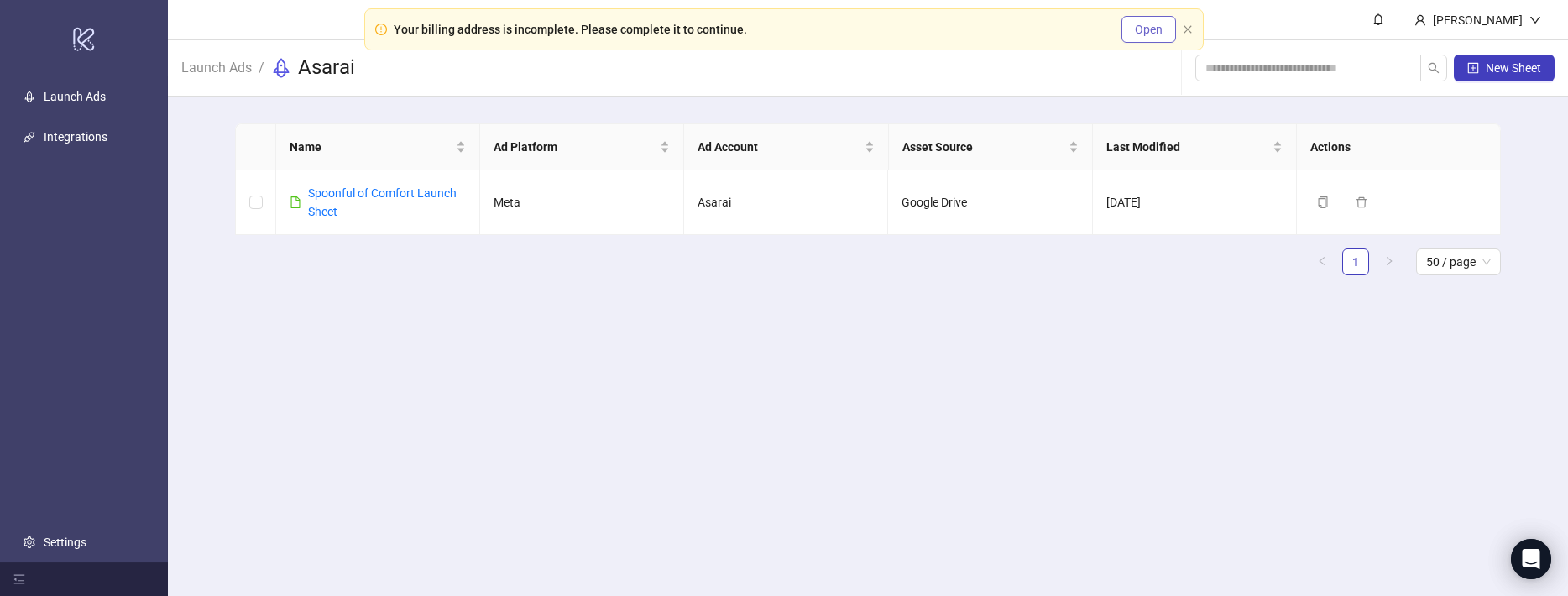
click at [1145, 38] on button "Open" at bounding box center [1149, 28] width 55 height 26
